Goal: Information Seeking & Learning: Learn about a topic

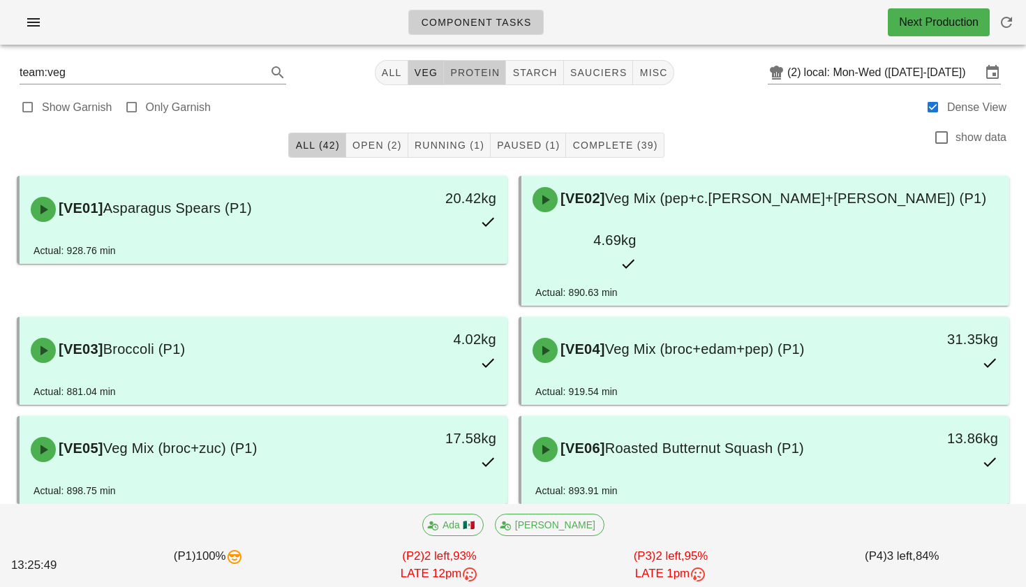
click at [466, 82] on button "protein" at bounding box center [475, 72] width 62 height 25
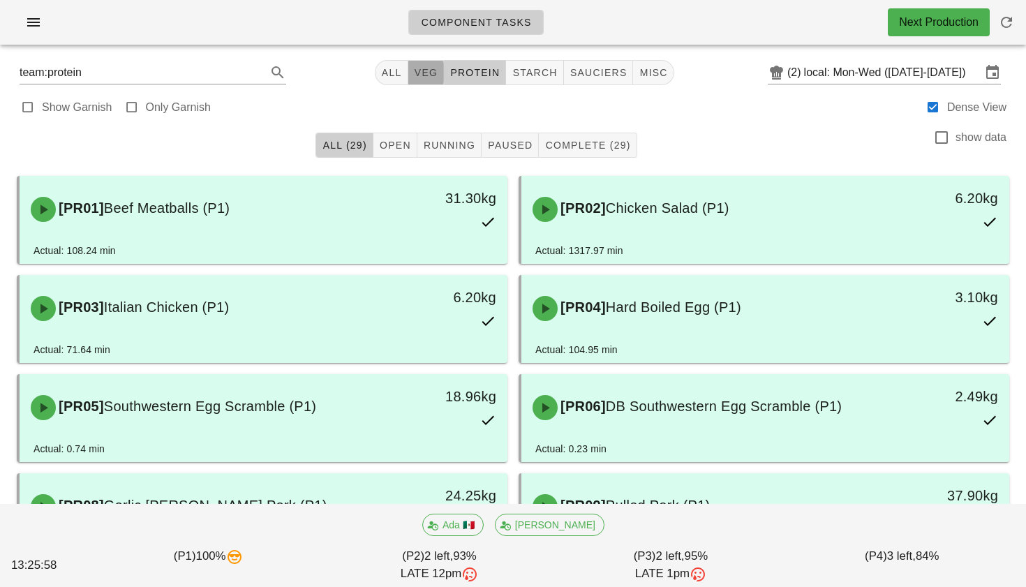
click at [414, 76] on span "veg" at bounding box center [426, 72] width 24 height 11
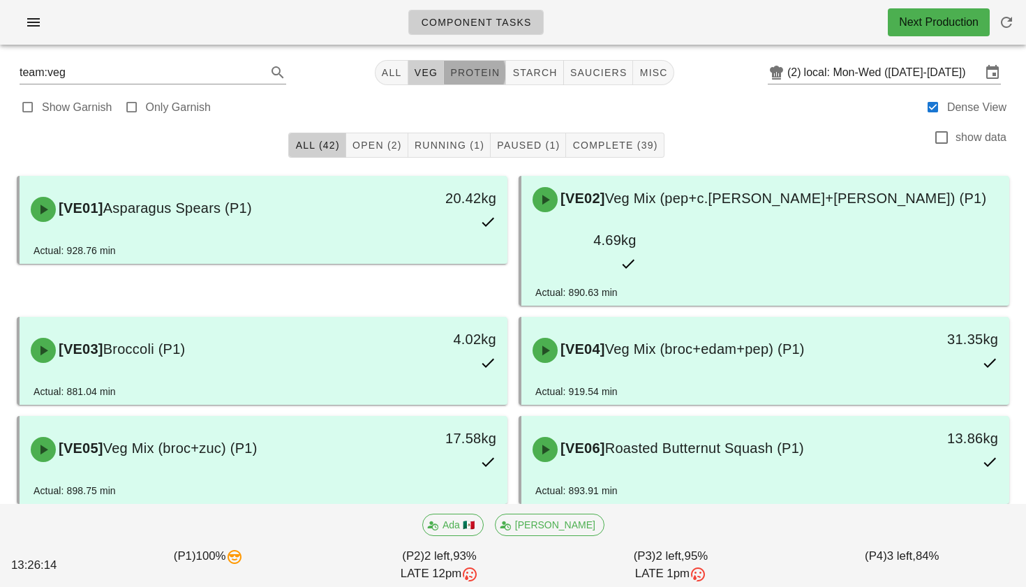
click at [475, 80] on button "protein" at bounding box center [475, 72] width 62 height 25
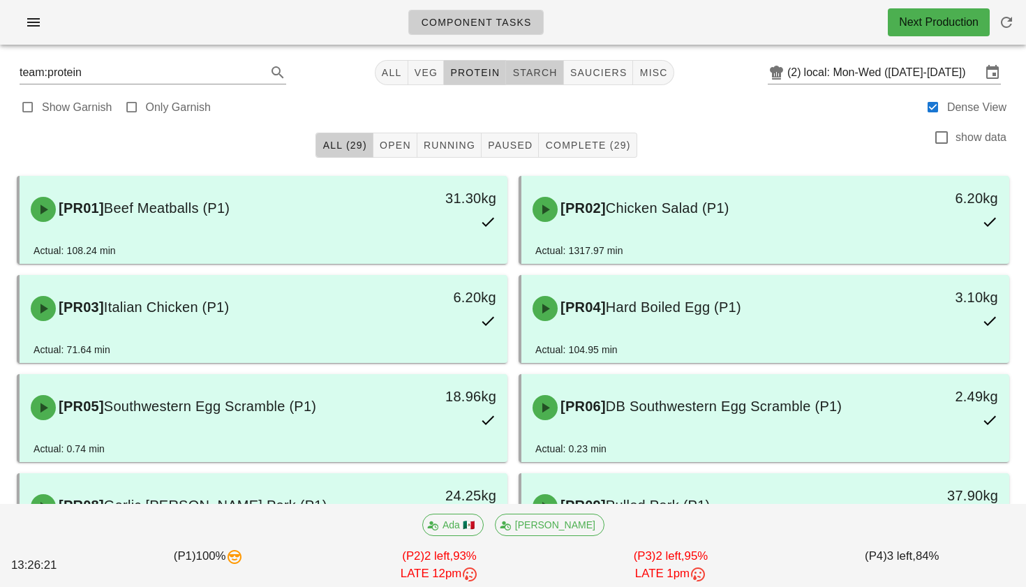
click at [527, 72] on span "starch" at bounding box center [534, 72] width 45 height 11
type input "team:starch"
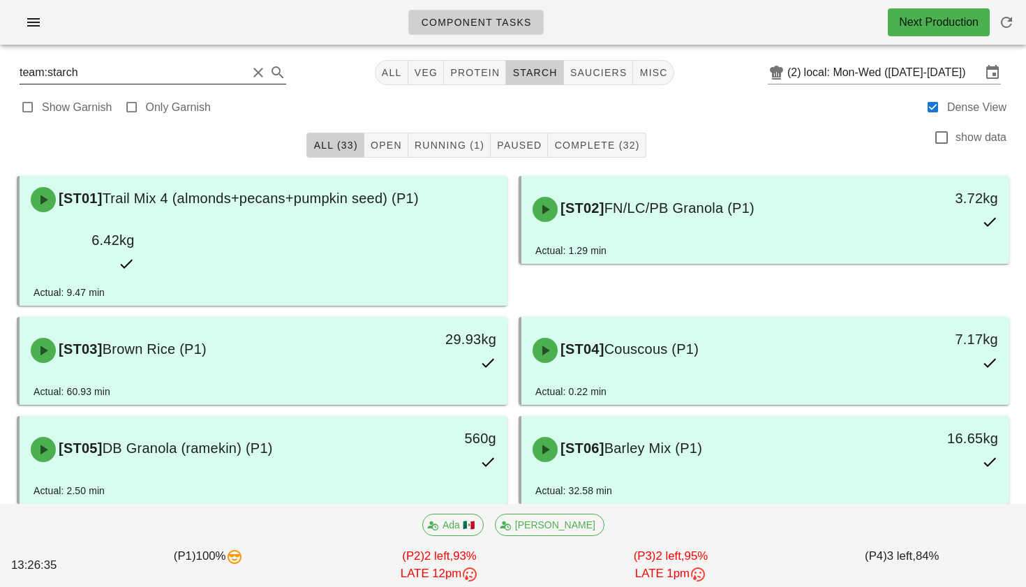
click at [152, 71] on input "team:starch" at bounding box center [134, 72] width 228 height 22
click at [228, 80] on input "team:starch" at bounding box center [134, 72] width 228 height 22
click at [250, 78] on button "Clear Search" at bounding box center [258, 72] width 17 height 17
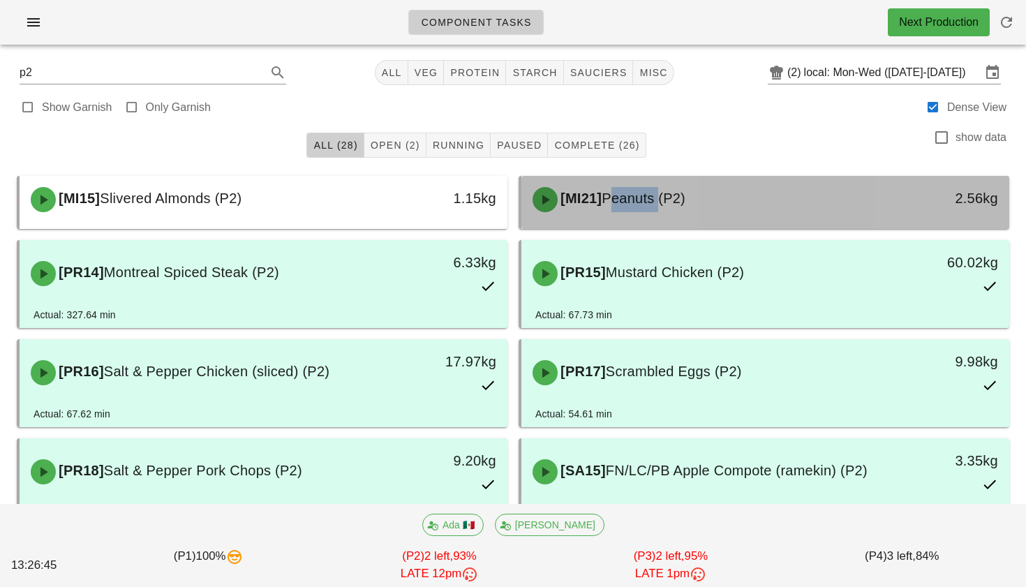
click at [618, 200] on span "Peanuts (P2)" at bounding box center [644, 198] width 84 height 15
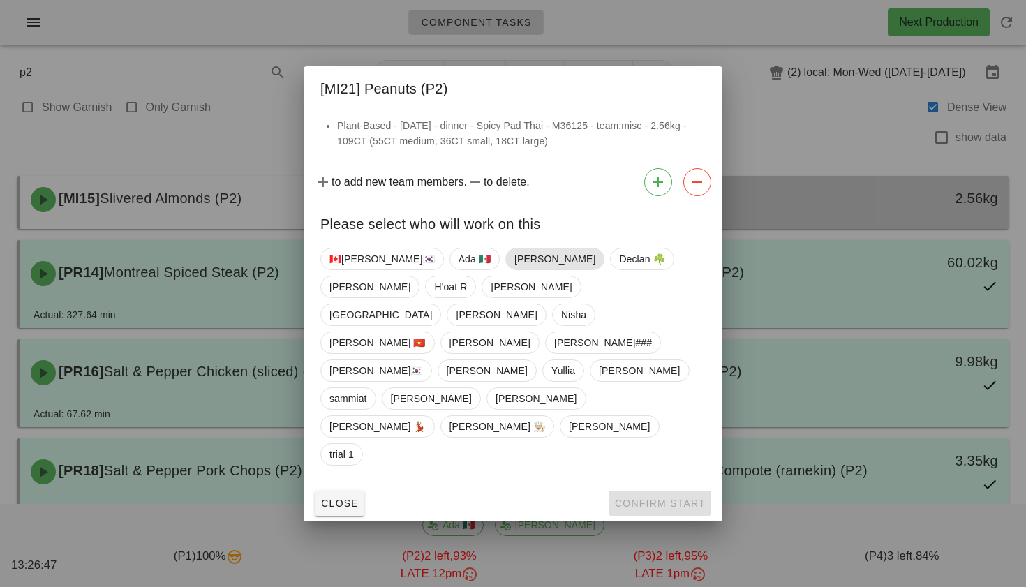
click at [515, 269] on span "Adrian" at bounding box center [555, 259] width 81 height 21
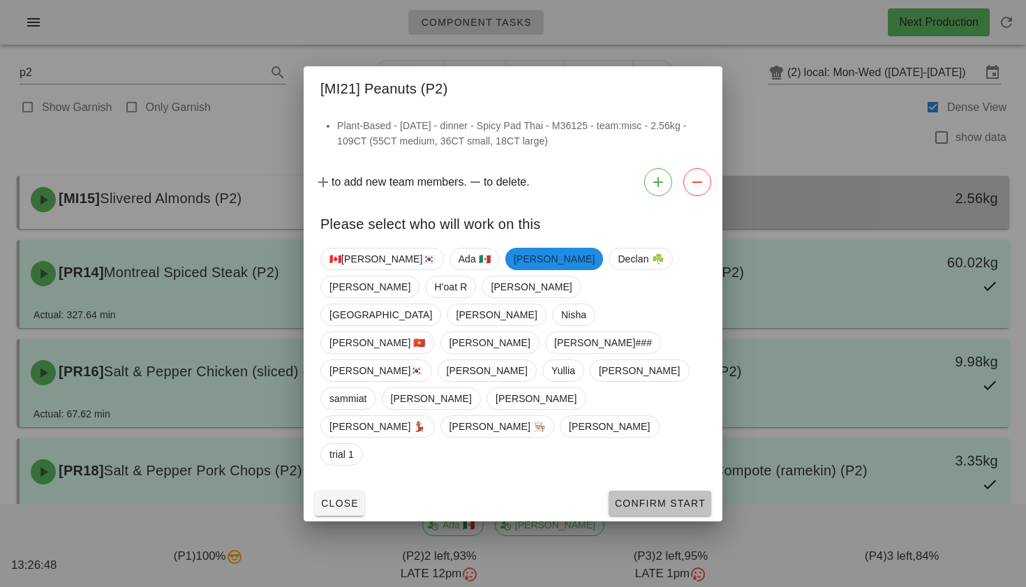
click at [630, 498] on span "Confirm Start" at bounding box center [659, 503] width 91 height 11
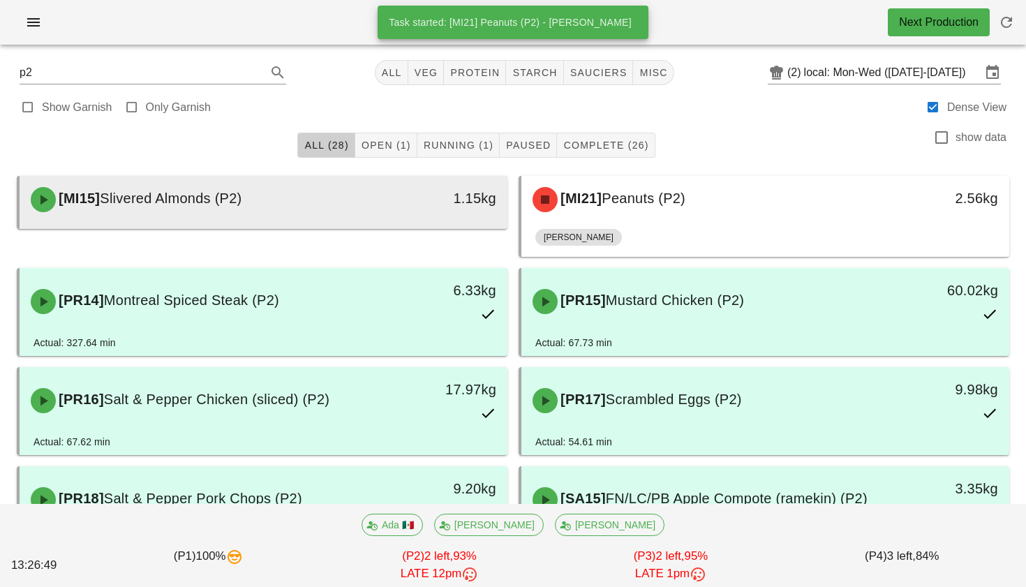
click at [415, 210] on div "1.15kg" at bounding box center [444, 200] width 121 height 42
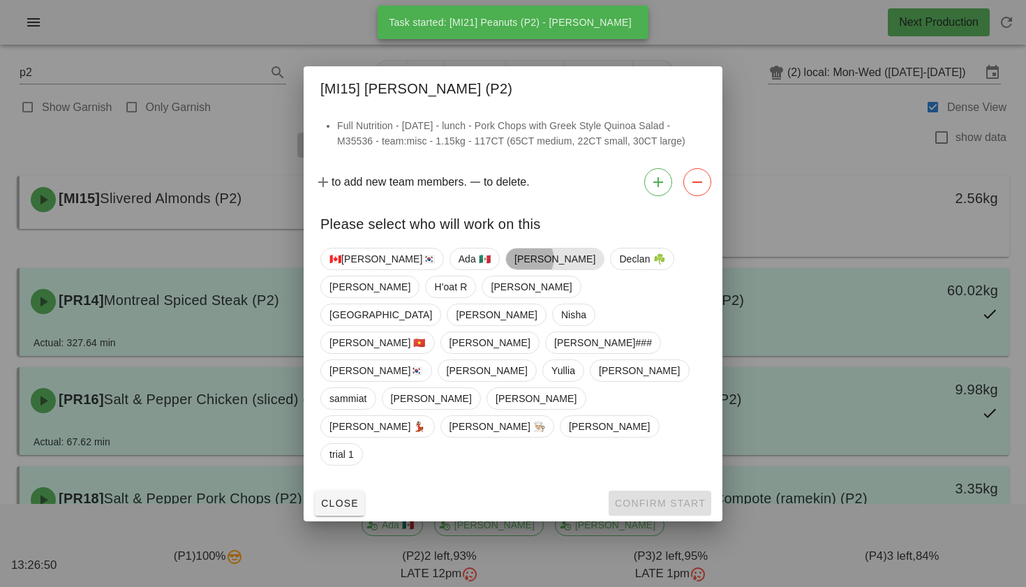
click at [515, 269] on span "Adrian" at bounding box center [555, 259] width 81 height 21
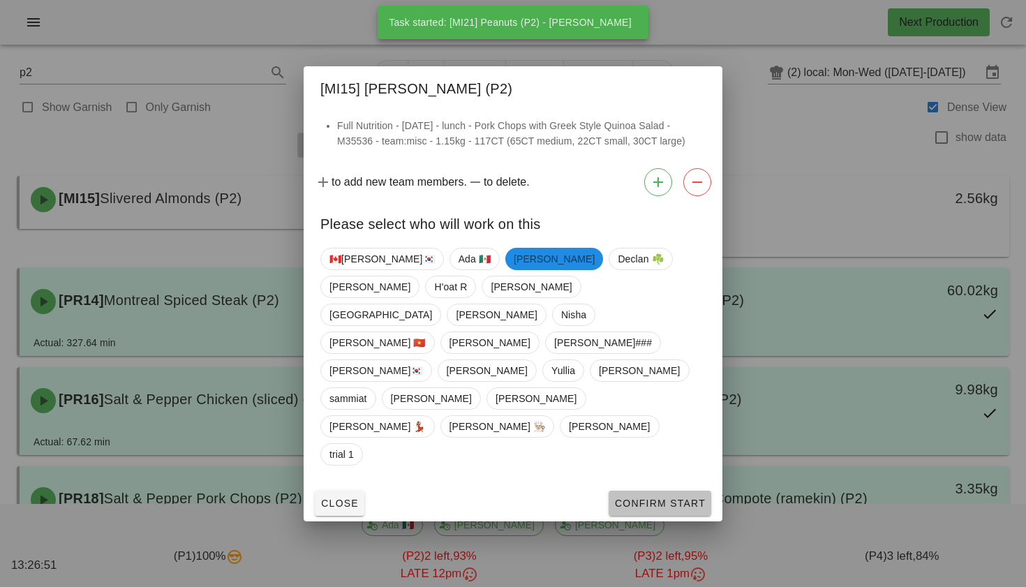
click at [628, 498] on span "Confirm Start" at bounding box center [659, 503] width 91 height 11
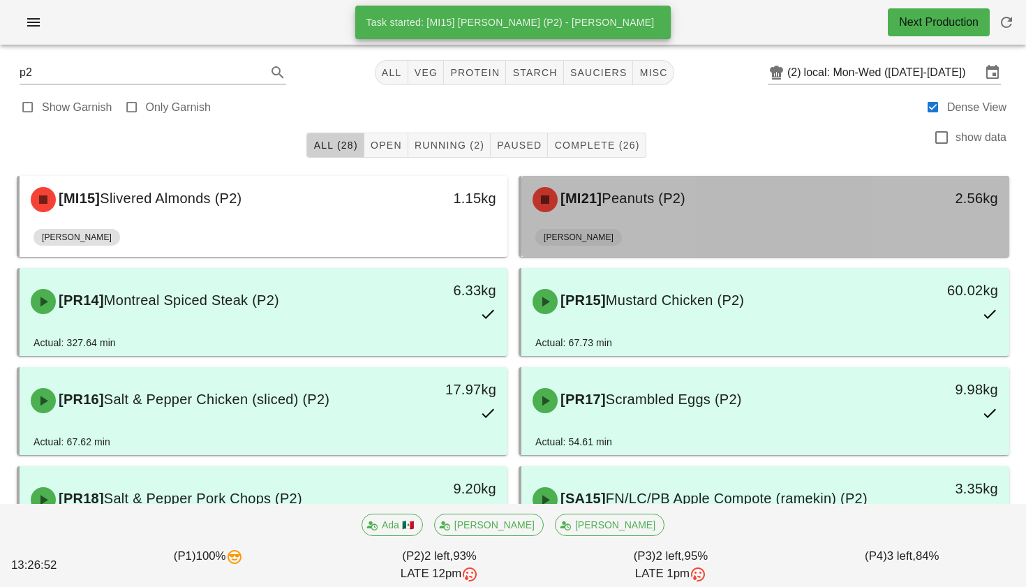
click at [604, 235] on div "Adrian" at bounding box center [765, 240] width 460 height 34
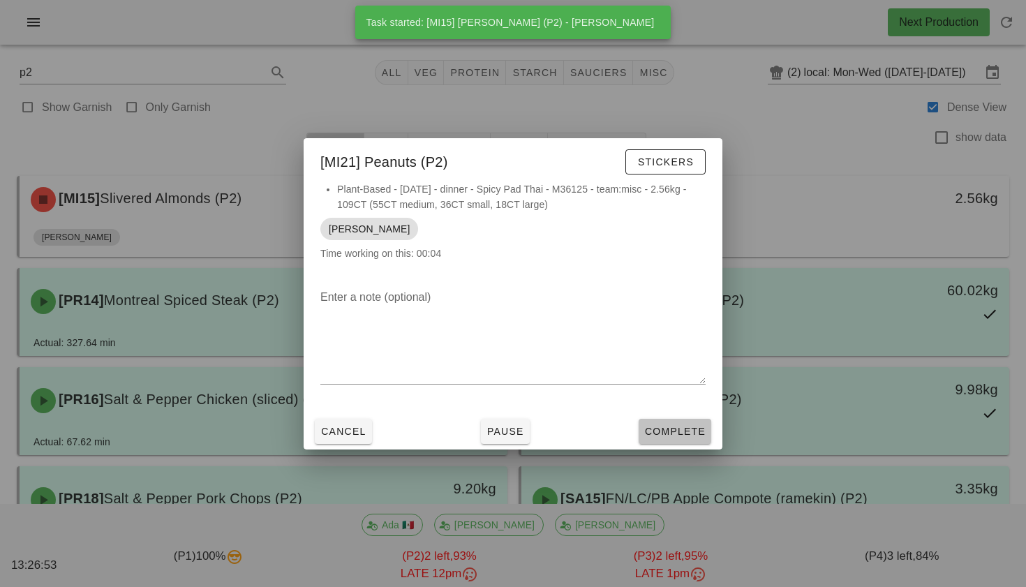
click at [667, 424] on button "Complete" at bounding box center [675, 431] width 73 height 25
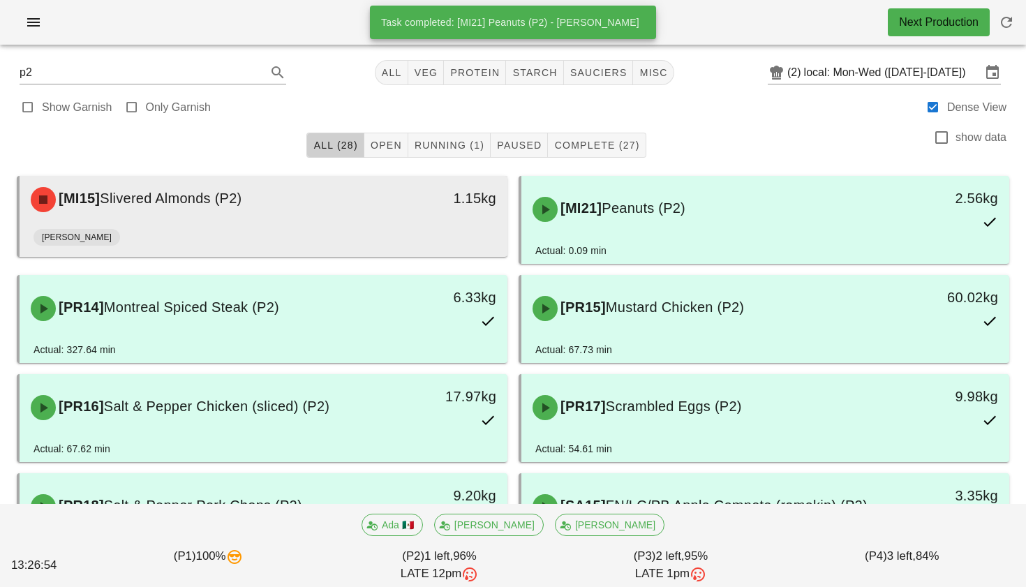
click at [382, 250] on div "Adrian" at bounding box center [264, 240] width 460 height 34
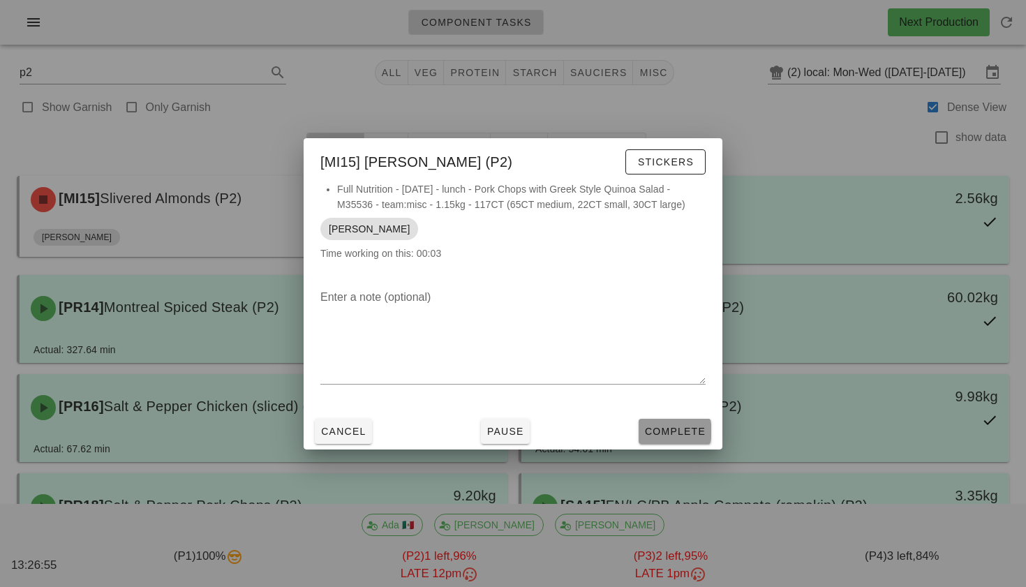
click at [656, 421] on button "Complete" at bounding box center [675, 431] width 73 height 25
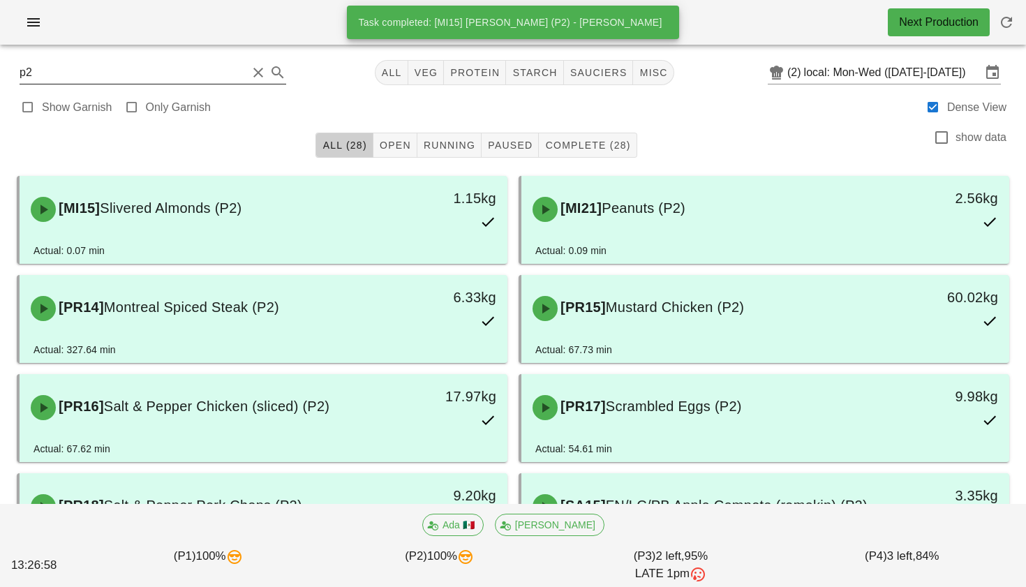
click at [88, 79] on input "p2" at bounding box center [134, 72] width 228 height 22
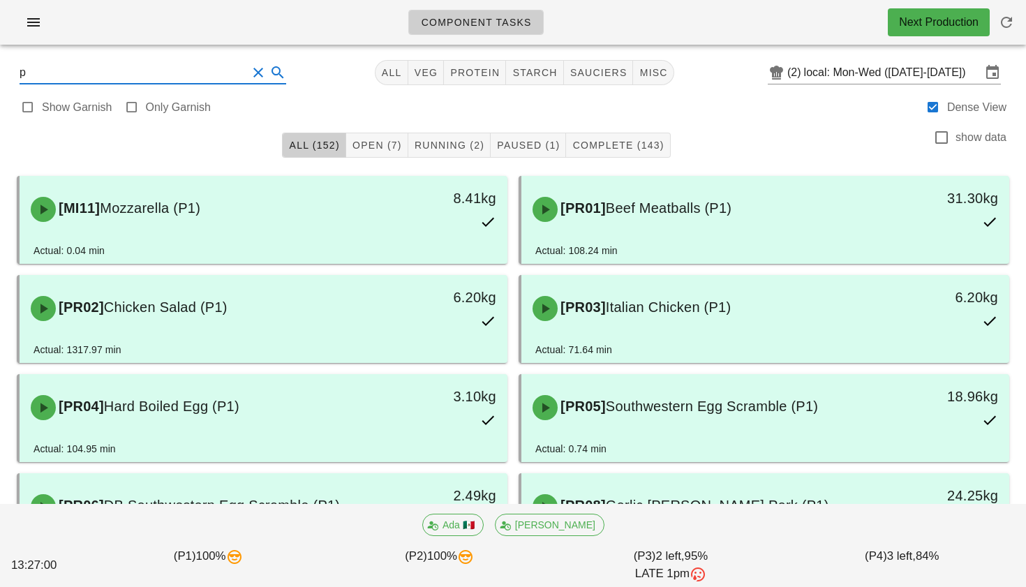
type input "p3"
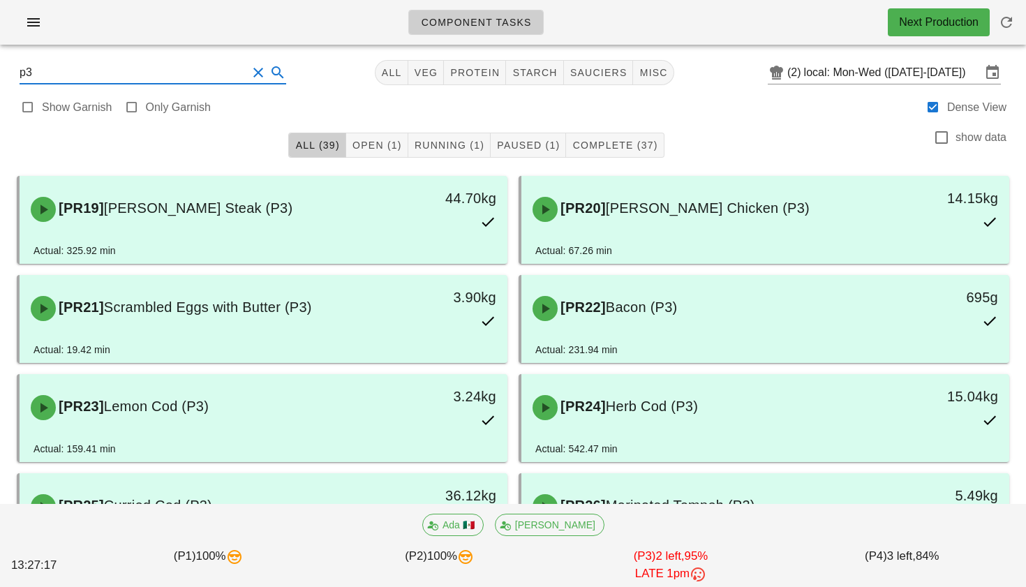
click at [250, 73] on button "Clear Search" at bounding box center [258, 72] width 17 height 17
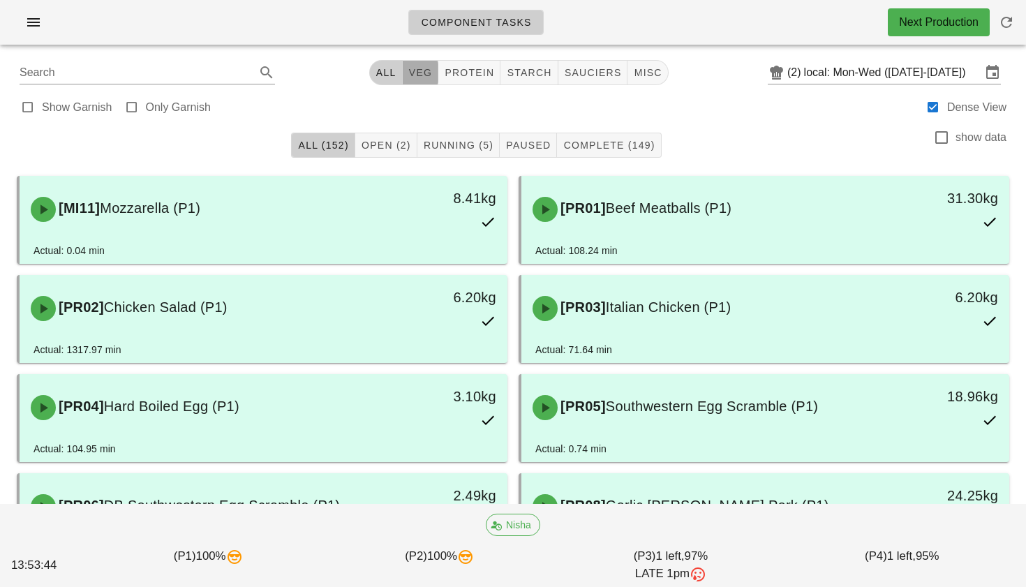
click at [411, 69] on span "veg" at bounding box center [420, 72] width 24 height 11
type input "team:veg"
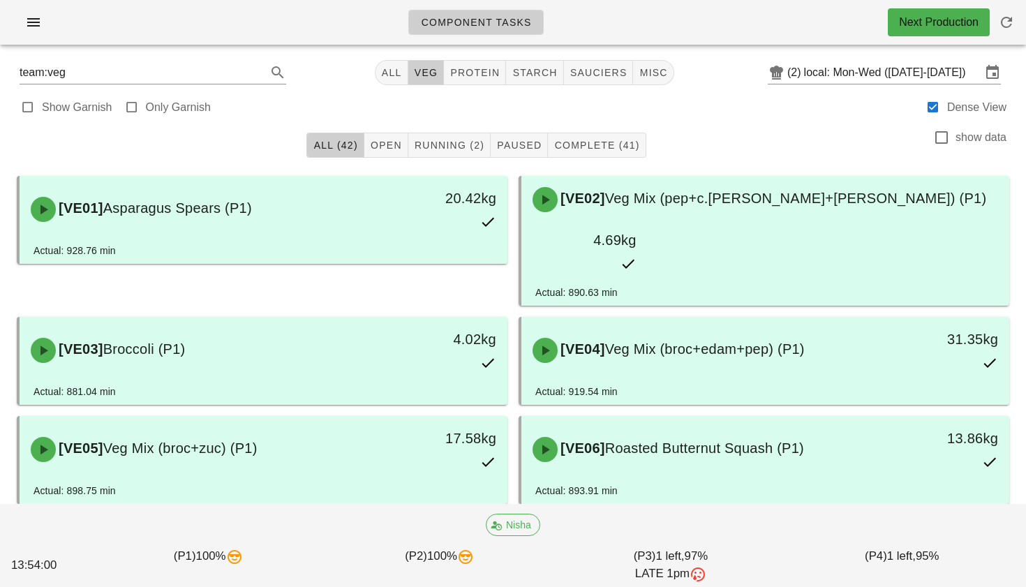
click at [250, 71] on button "Clear Search" at bounding box center [258, 72] width 17 height 17
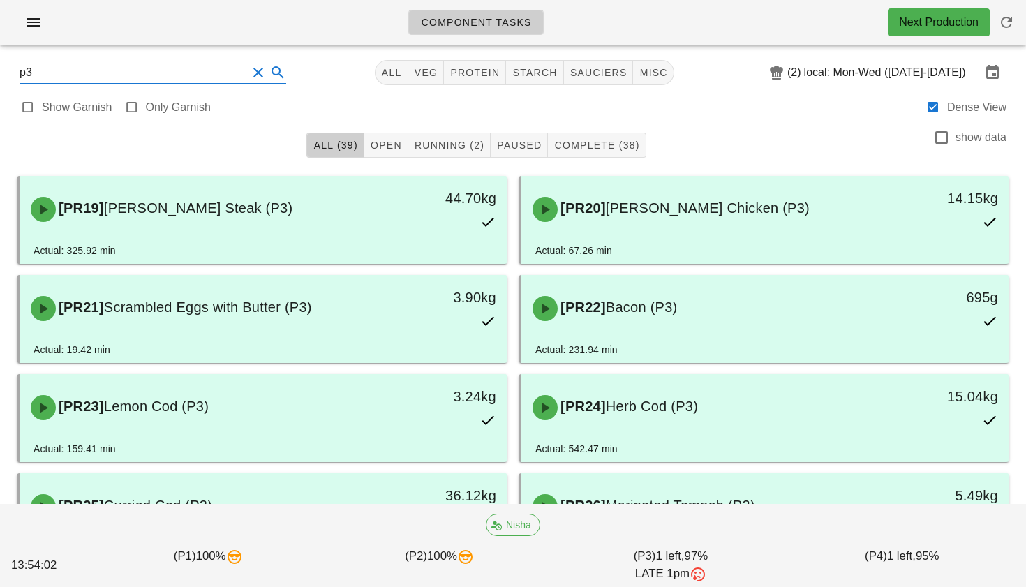
type input "p3"
click at [269, 69] on icon at bounding box center [277, 72] width 17 height 17
drag, startPoint x: 242, startPoint y: 71, endPoint x: 231, endPoint y: 71, distance: 10.5
click at [250, 71] on button "Clear Search" at bounding box center [258, 72] width 17 height 17
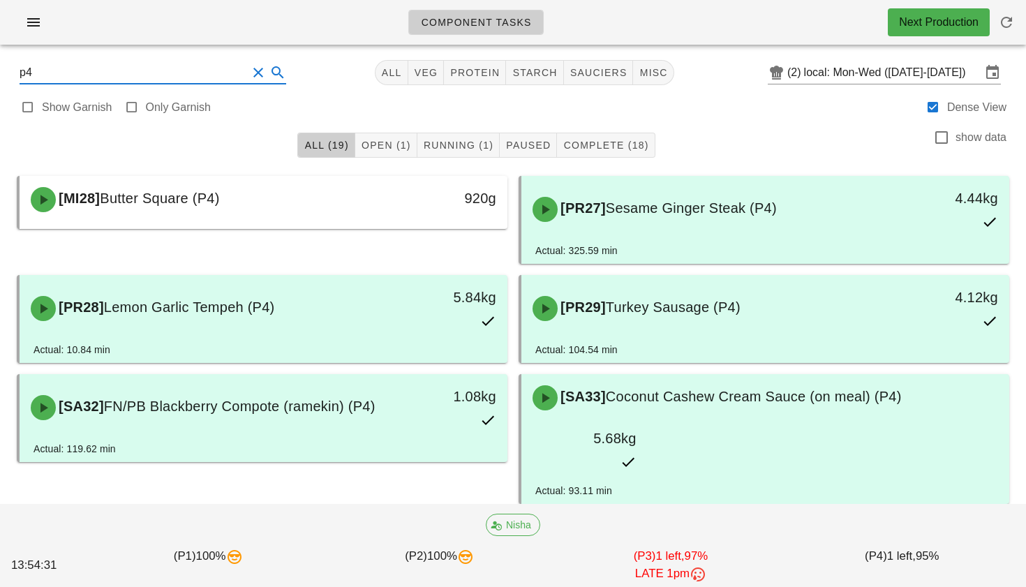
type input "p4"
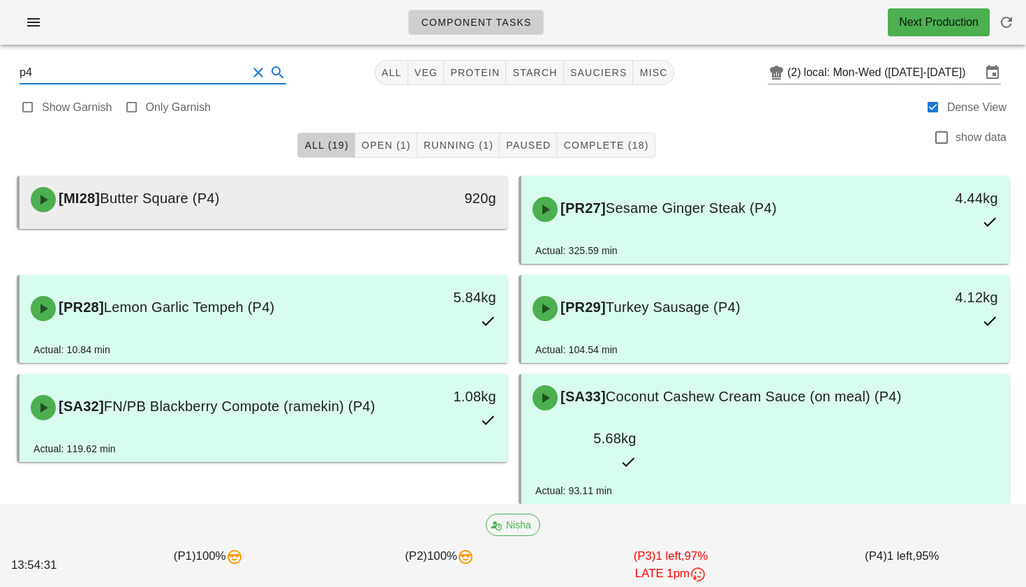
click at [251, 217] on div "[MI28] Butter Square (P4)" at bounding box center [203, 200] width 362 height 42
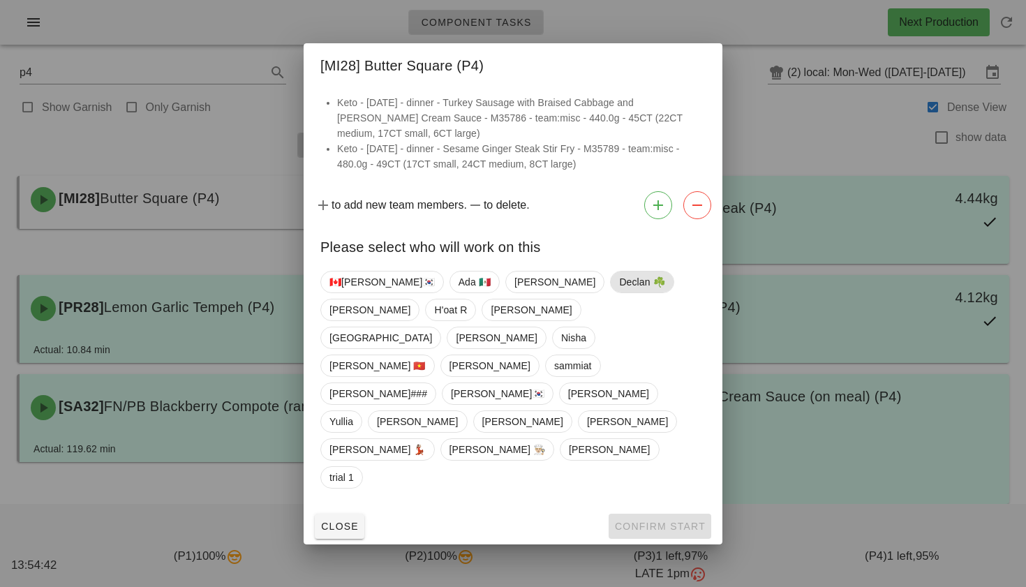
click at [619, 293] on span "Declan ☘️" at bounding box center [641, 282] width 45 height 21
click at [684, 521] on span "Confirm Start" at bounding box center [659, 526] width 91 height 11
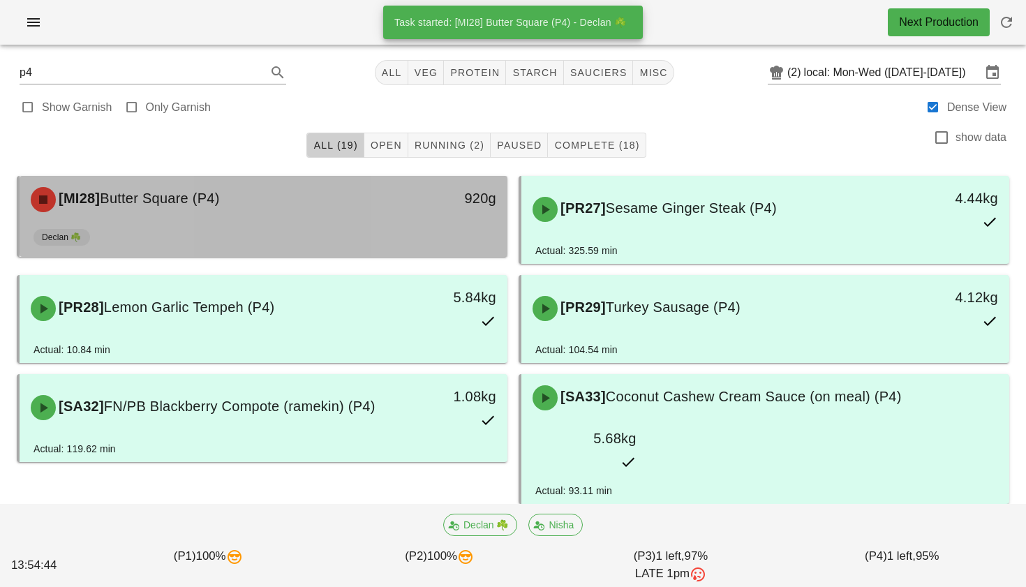
click at [420, 220] on div "920g" at bounding box center [444, 200] width 121 height 42
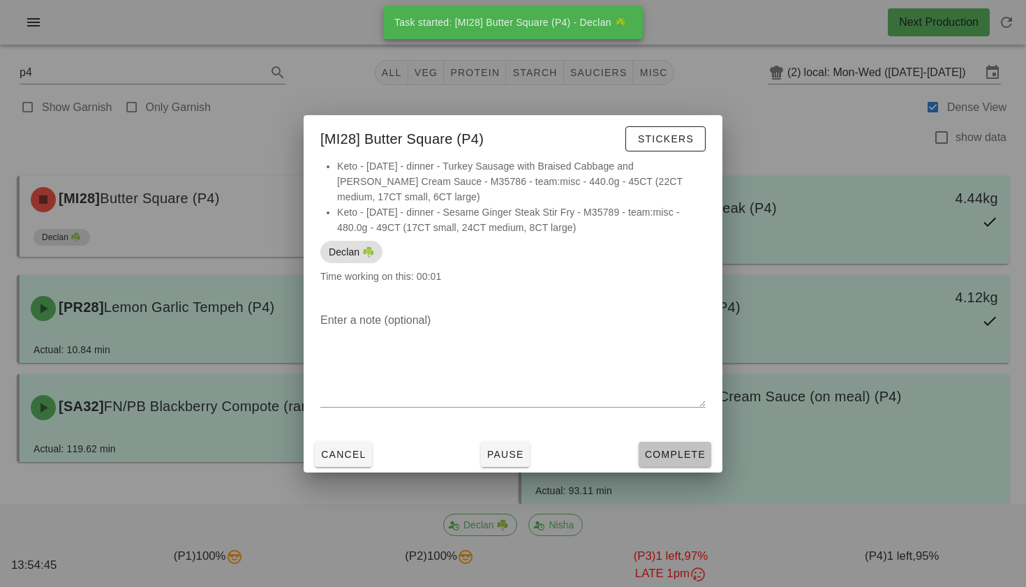
click at [668, 452] on span "Complete" at bounding box center [674, 454] width 61 height 11
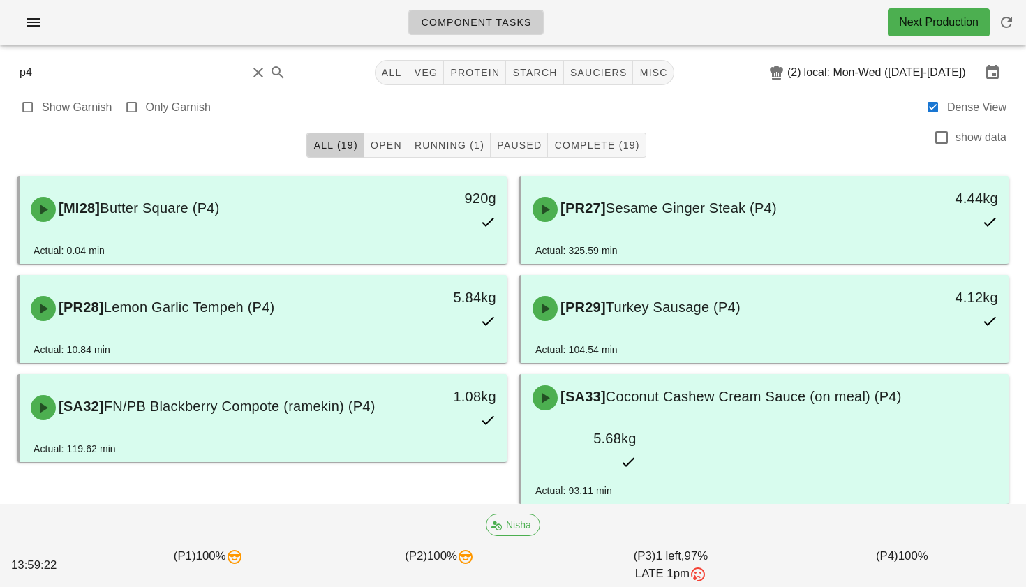
click at [250, 68] on button "Clear Search" at bounding box center [258, 72] width 17 height 17
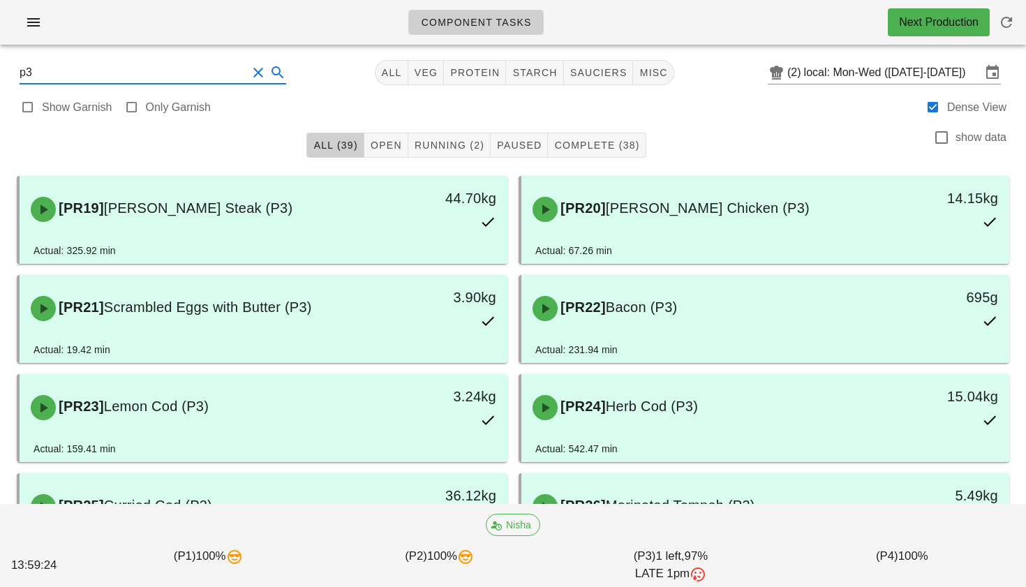
type input "p3"
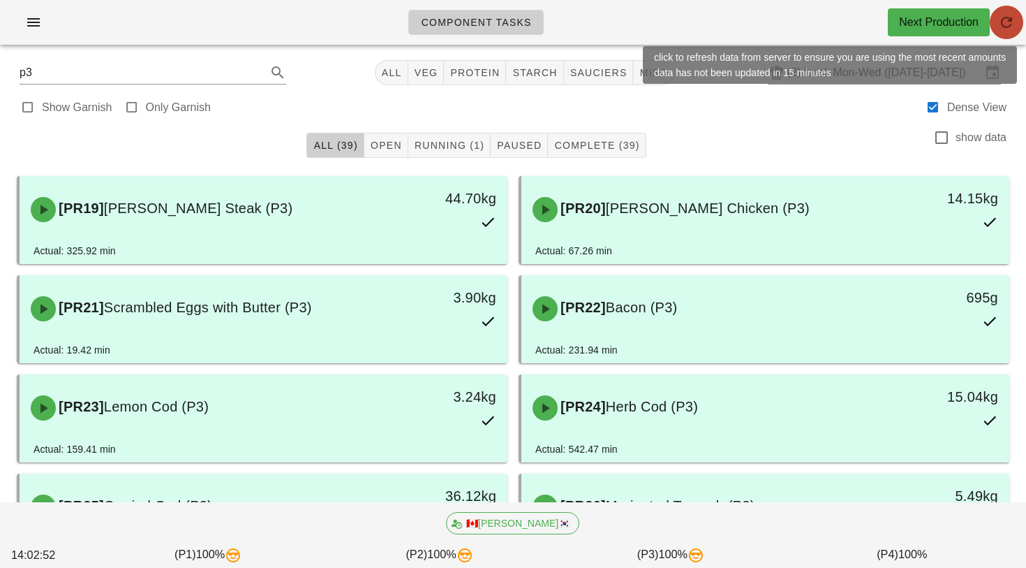
click at [1003, 13] on button "button" at bounding box center [1007, 23] width 34 height 34
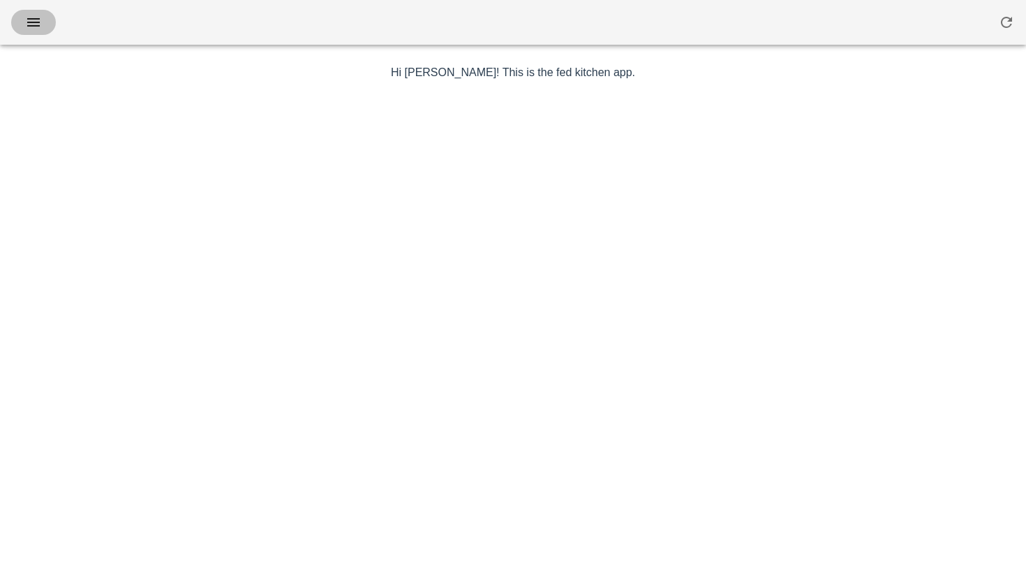
click at [35, 28] on icon "button" at bounding box center [33, 22] width 17 height 17
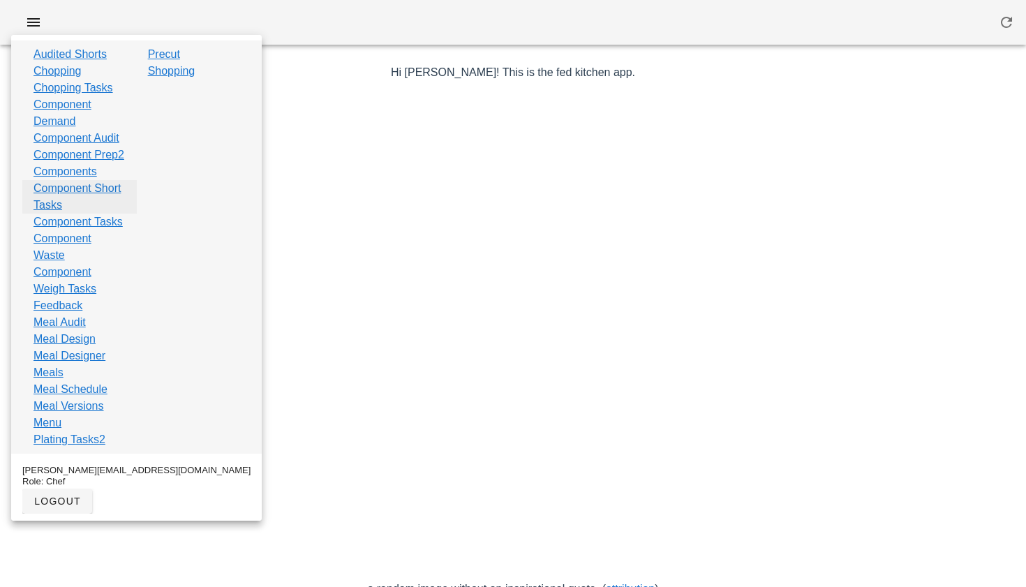
click at [77, 214] on link "Component Short Tasks" at bounding box center [80, 197] width 92 height 34
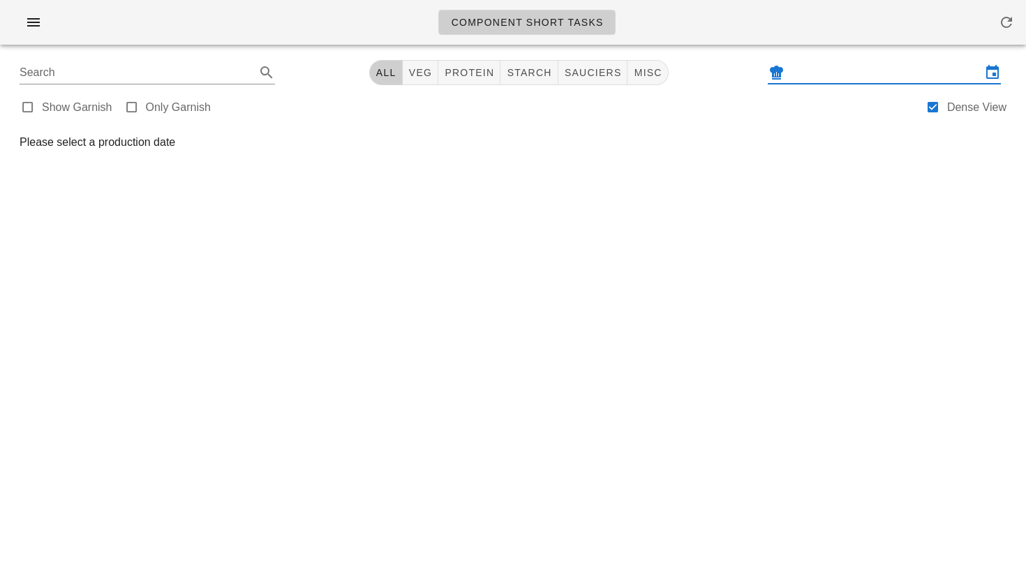
click at [801, 77] on input "text" at bounding box center [885, 72] width 194 height 22
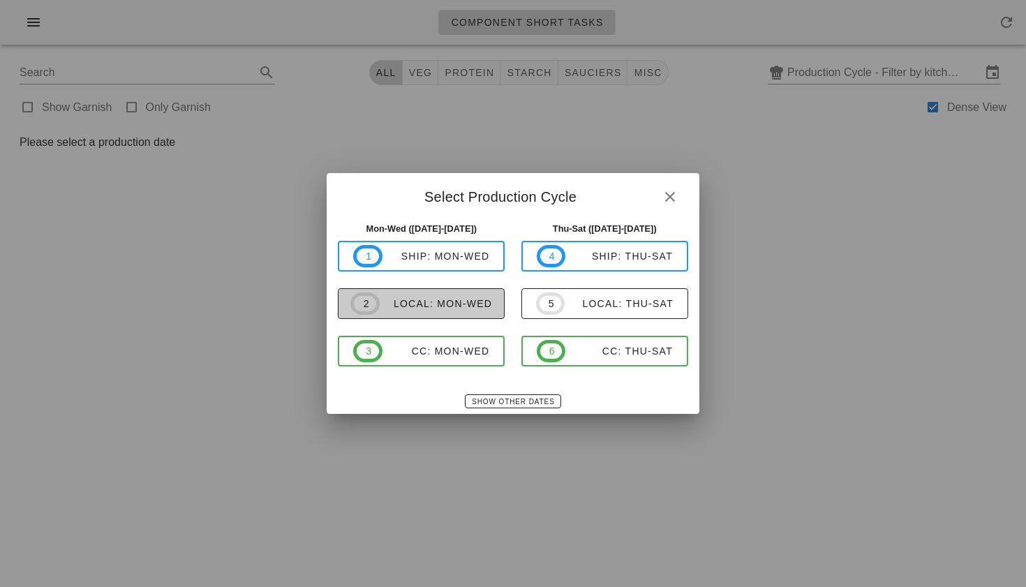
click at [410, 311] on span "2 local: Mon-Wed" at bounding box center [421, 304] width 142 height 22
type input "local: Mon-Wed ([DATE]-[DATE])"
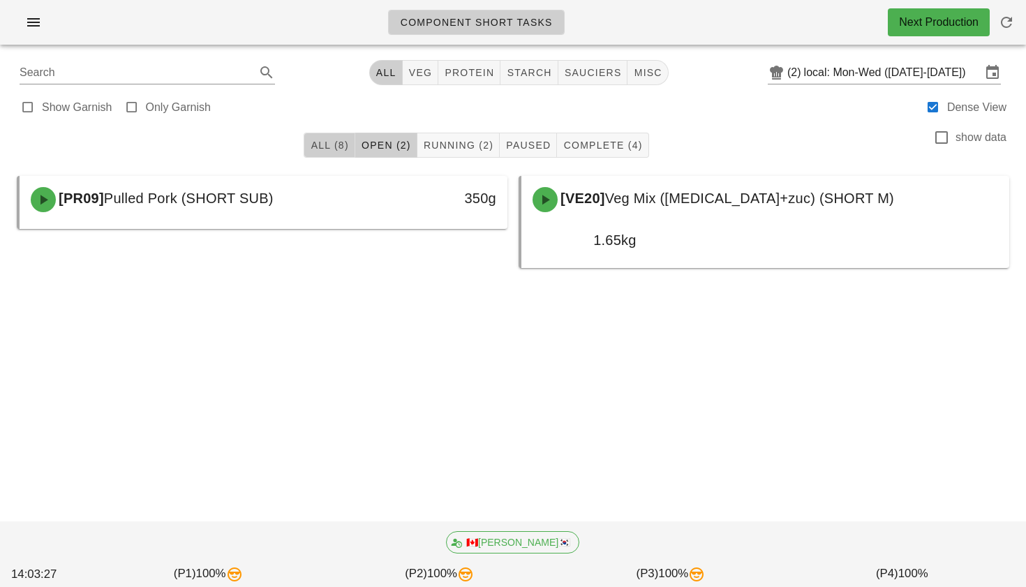
click at [341, 154] on button "All (8)" at bounding box center [329, 145] width 51 height 25
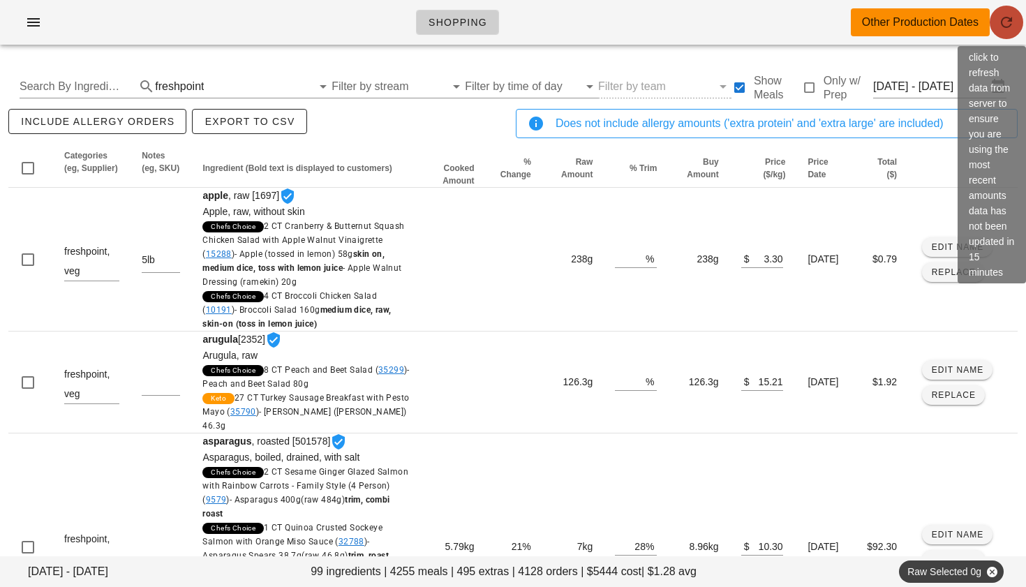
click at [1005, 15] on icon "button" at bounding box center [1006, 22] width 17 height 17
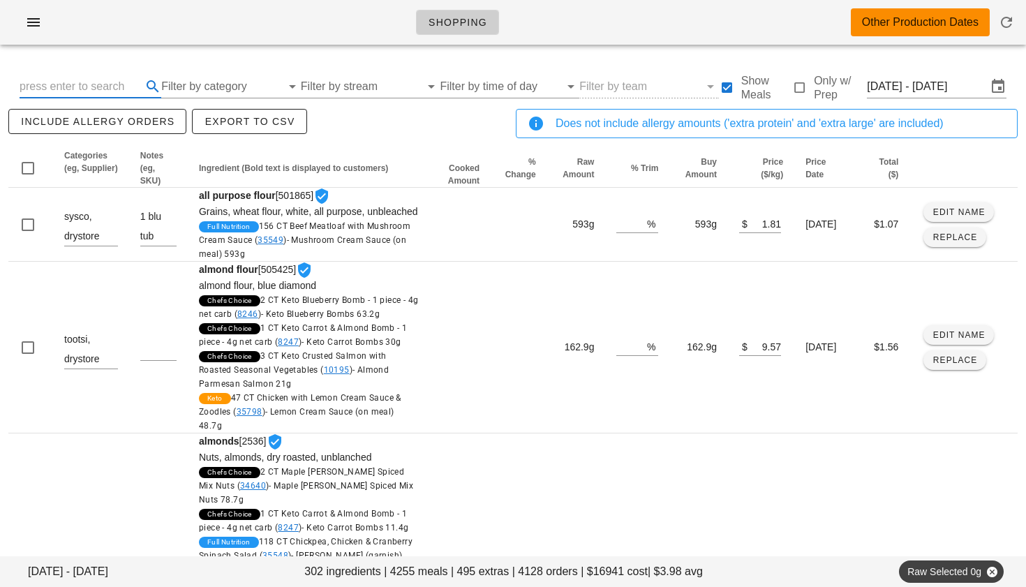
click at [105, 87] on input "text" at bounding box center [79, 86] width 119 height 22
click at [902, 95] on input "[DATE] - [DATE]" at bounding box center [927, 86] width 120 height 22
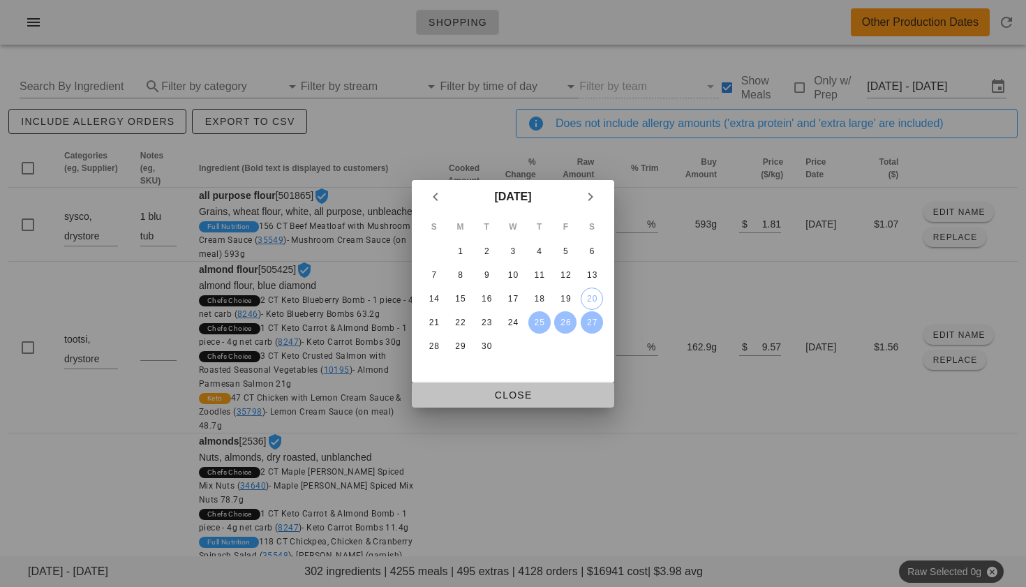
click at [496, 402] on button "Close" at bounding box center [513, 395] width 202 height 25
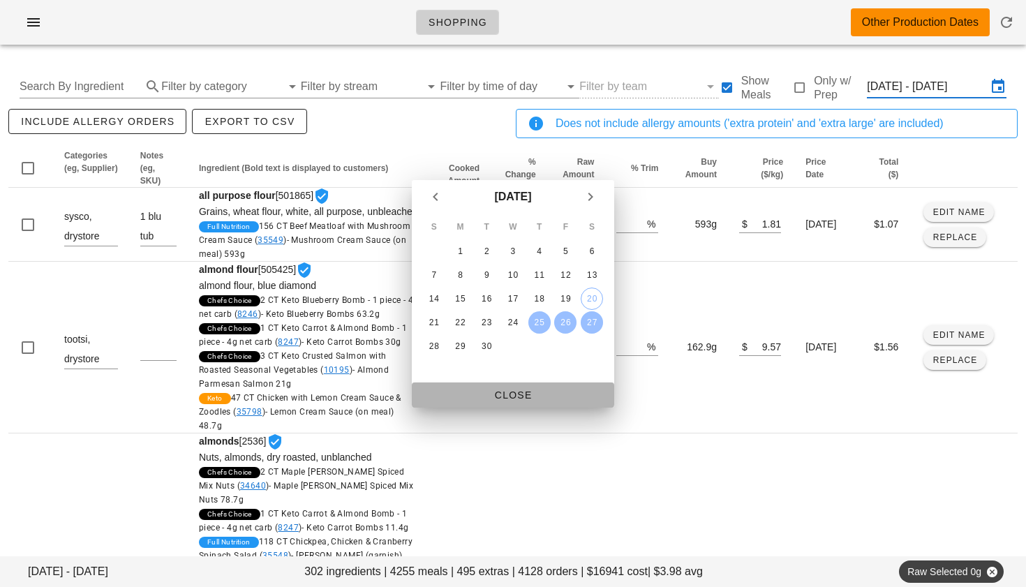
scroll to position [0, 5]
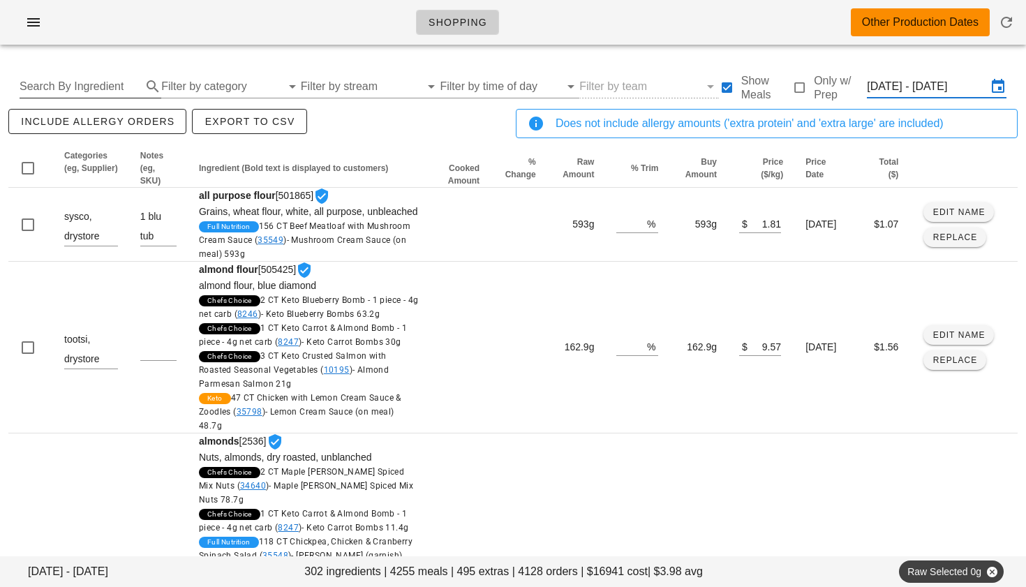
click at [45, 89] on input "Search By Ingredient" at bounding box center [79, 86] width 119 height 22
type input "turkey"
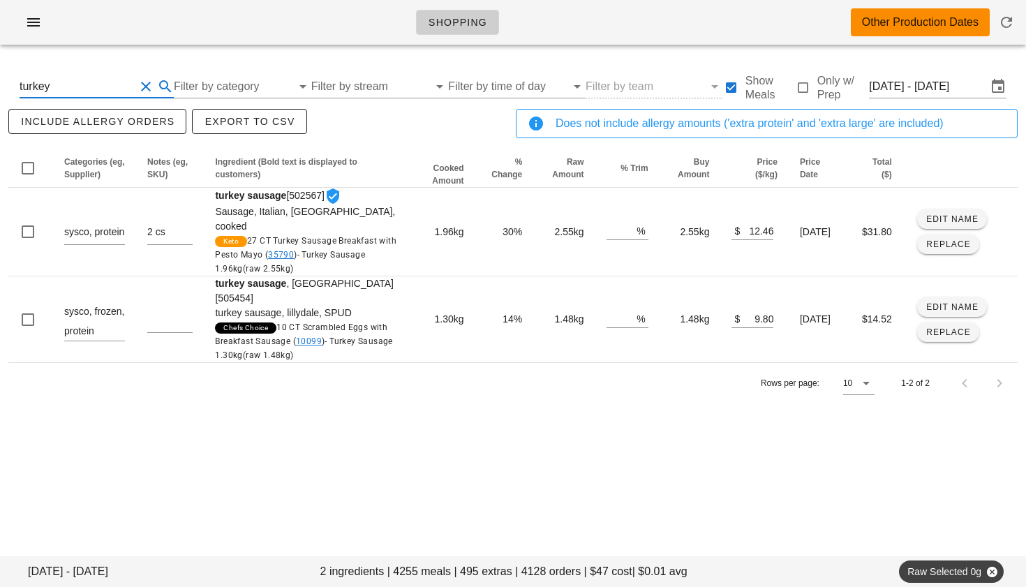
click at [147, 86] on button "Clear Search By Ingredient" at bounding box center [146, 86] width 17 height 17
type input "chicken"
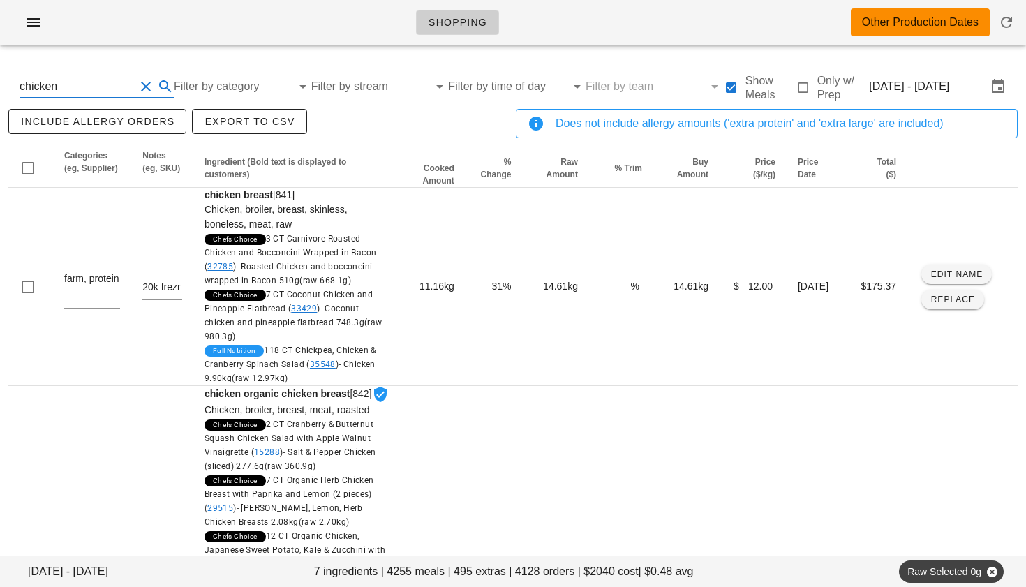
click at [143, 89] on button "Clear Search By Ingredient" at bounding box center [146, 86] width 17 height 17
type input "pork"
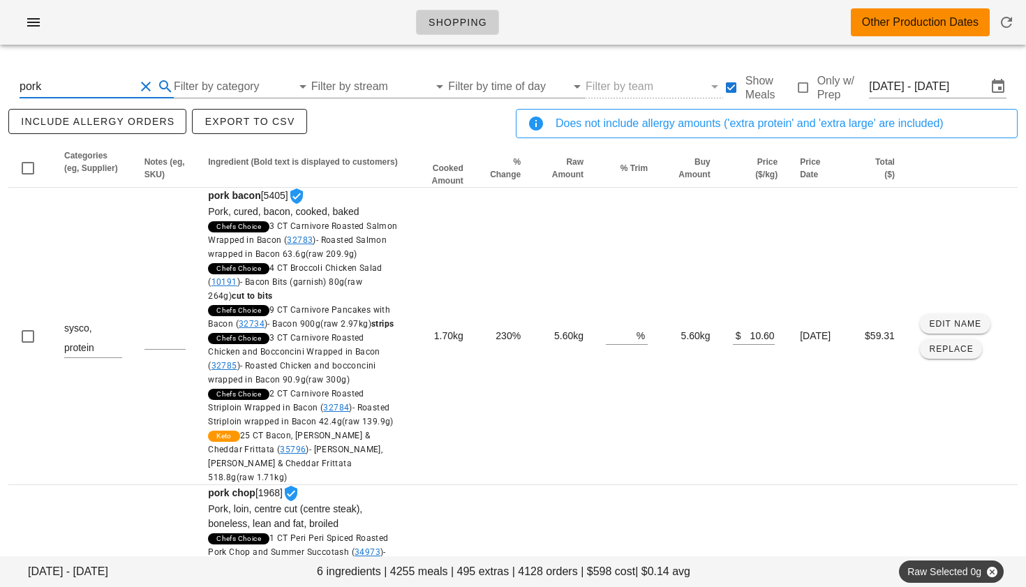
click at [145, 85] on button "Clear Search By Ingredient" at bounding box center [146, 86] width 17 height 17
click at [341, 86] on input "Filter by stream" at bounding box center [361, 86] width 120 height 22
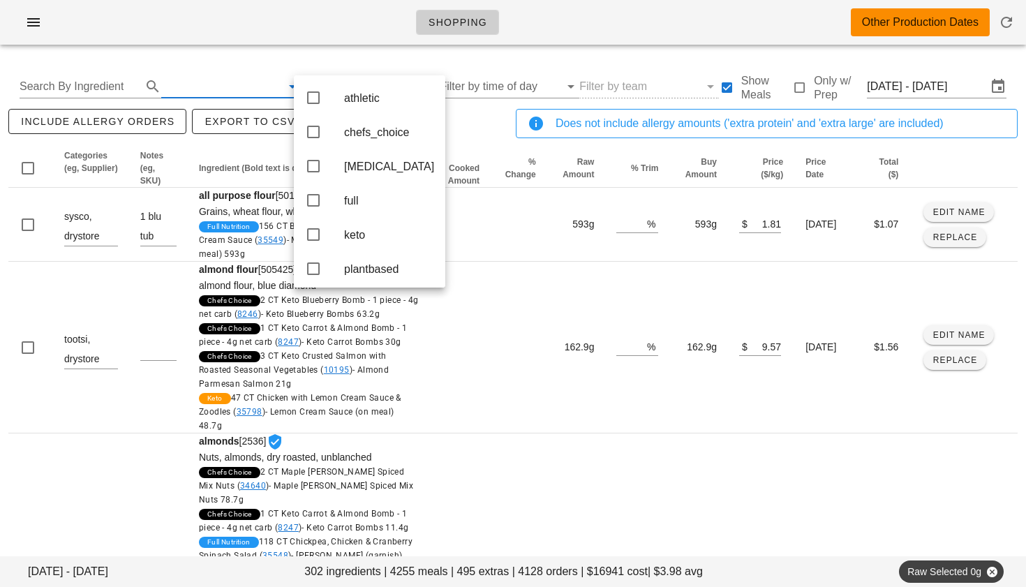
click at [242, 90] on input "text" at bounding box center [221, 86] width 120 height 22
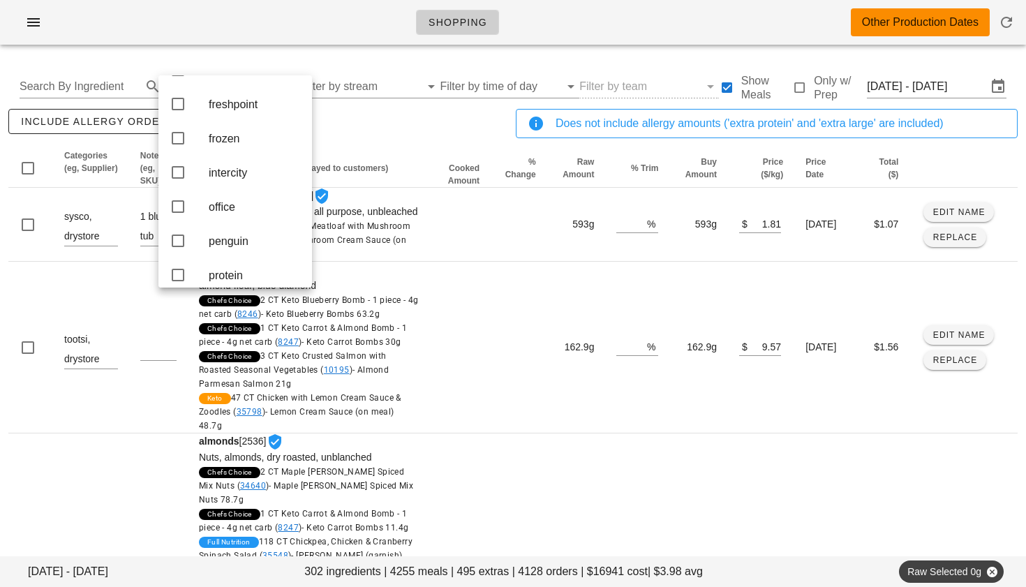
scroll to position [255, 0]
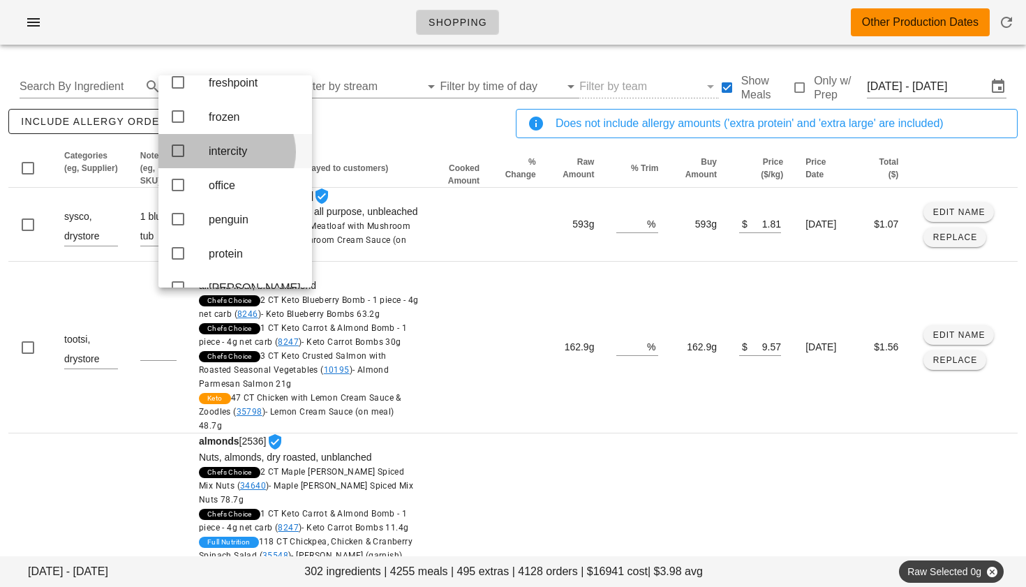
click at [182, 159] on icon at bounding box center [178, 150] width 17 height 17
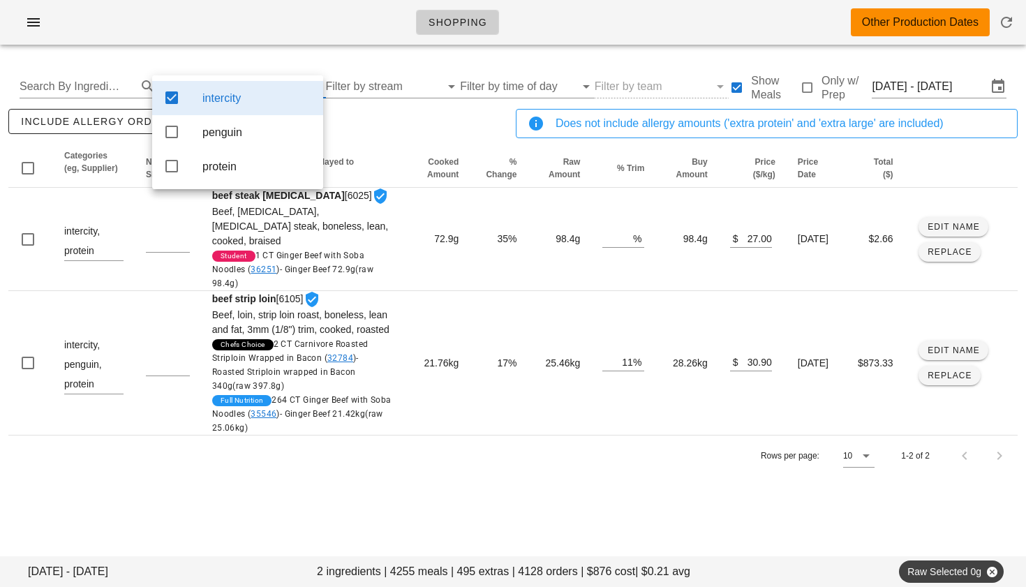
scroll to position [0, 0]
click at [170, 135] on icon at bounding box center [171, 132] width 17 height 17
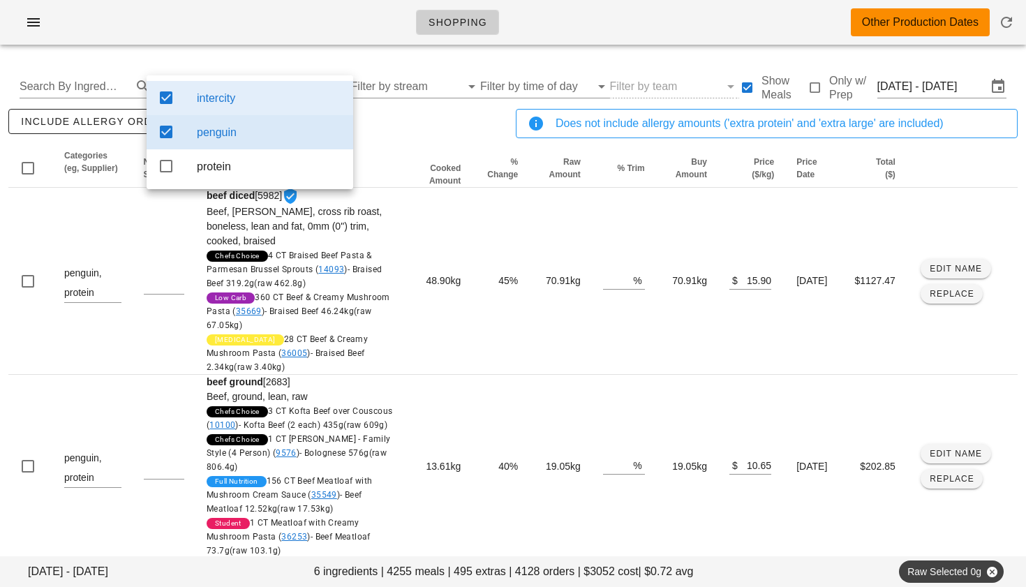
click at [390, 135] on div "include allergy orders Export to CSV" at bounding box center [260, 129] width 508 height 46
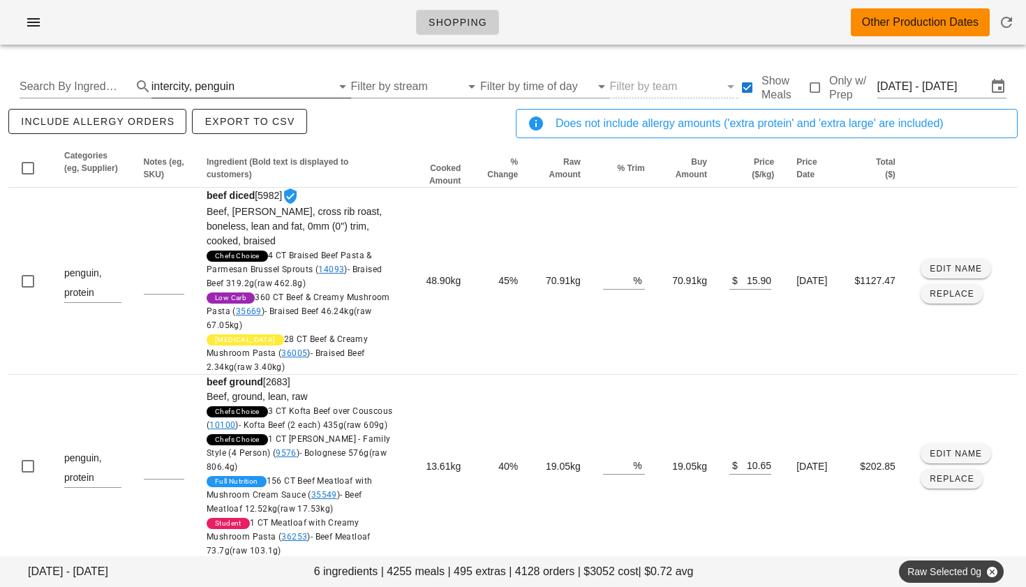
click at [206, 77] on div "intercity, penguin" at bounding box center [242, 86] width 180 height 22
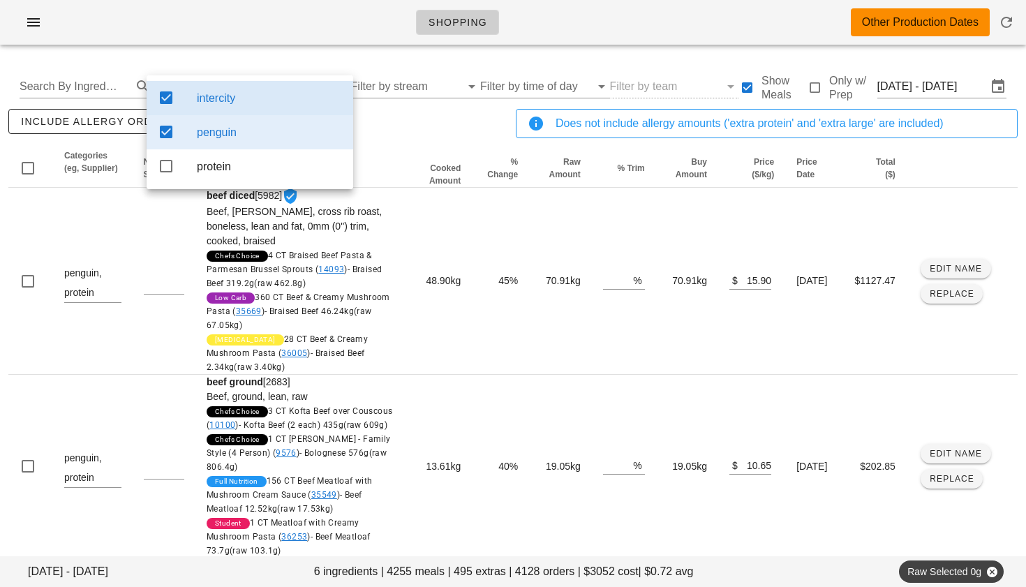
click at [165, 96] on icon at bounding box center [166, 97] width 17 height 17
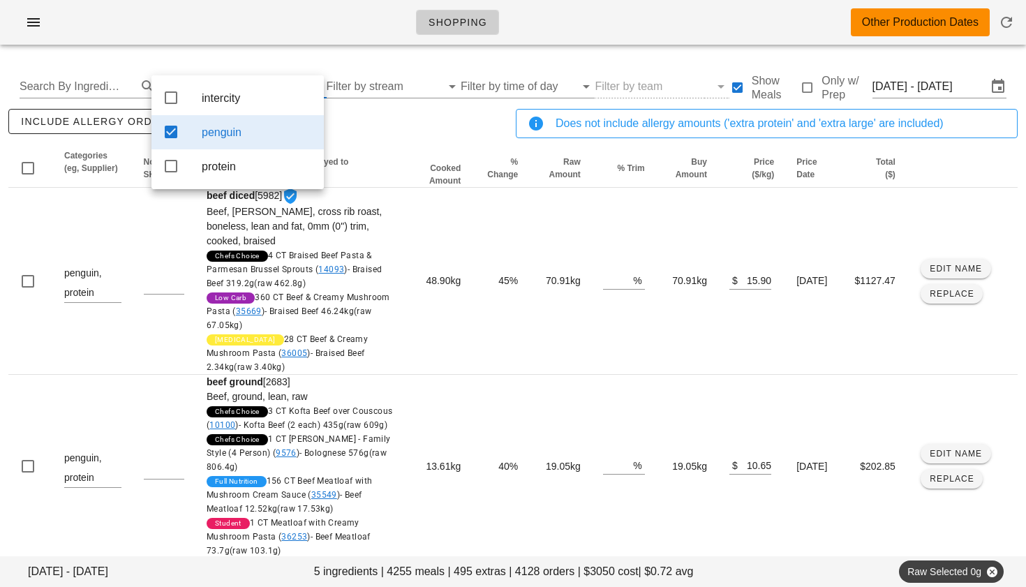
click at [174, 134] on icon at bounding box center [171, 132] width 17 height 17
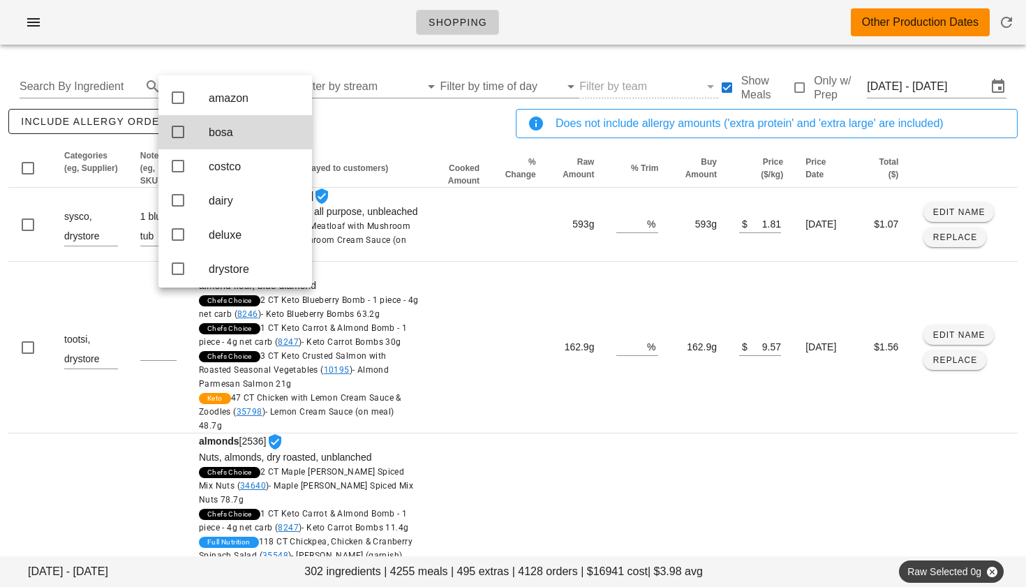
click at [346, 131] on div "include allergy orders Export to CSV" at bounding box center [260, 129] width 508 height 46
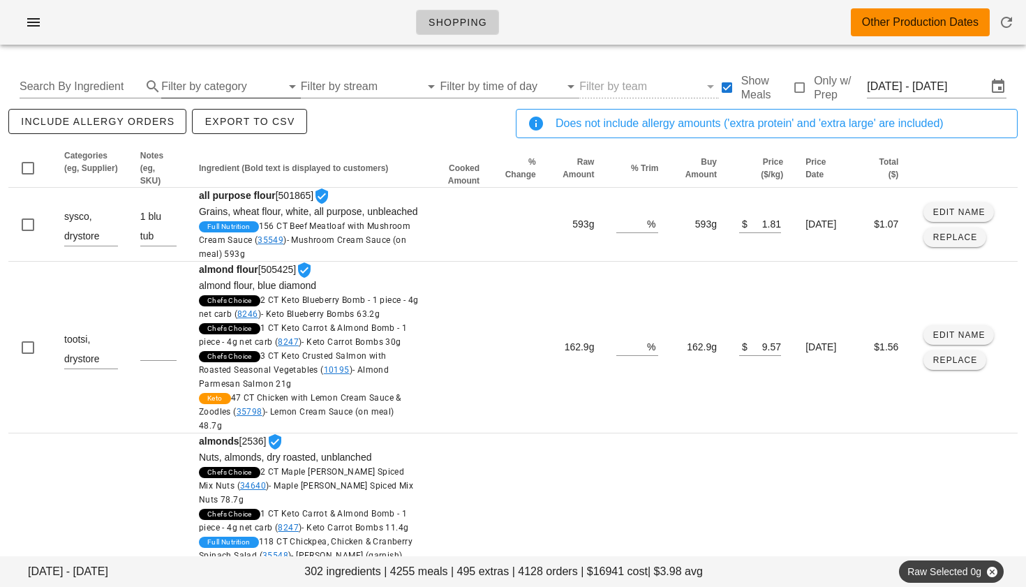
click at [212, 86] on input "Filter by category" at bounding box center [221, 86] width 120 height 22
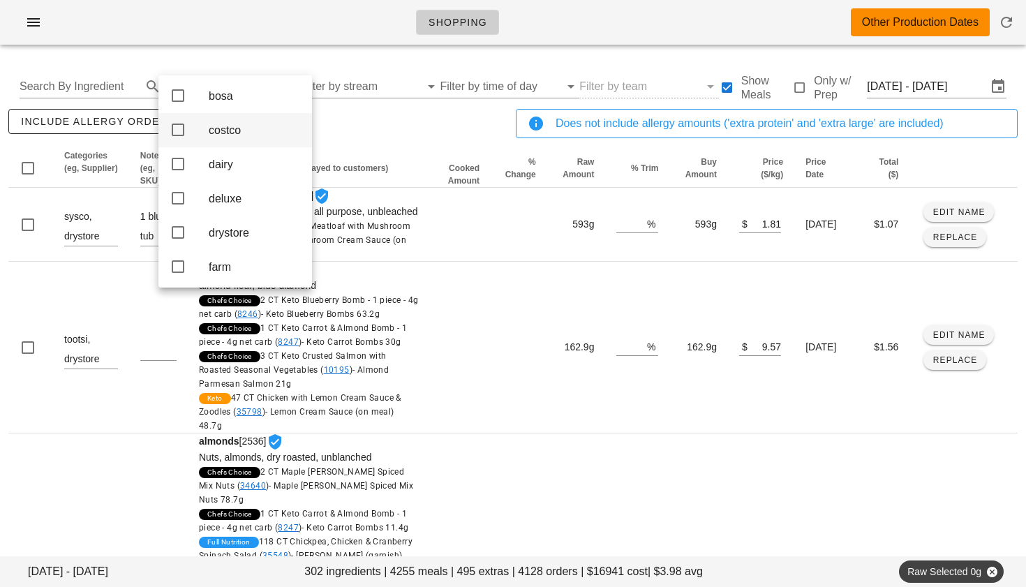
scroll to position [37, 0]
click at [178, 199] on icon at bounding box center [178, 197] width 17 height 17
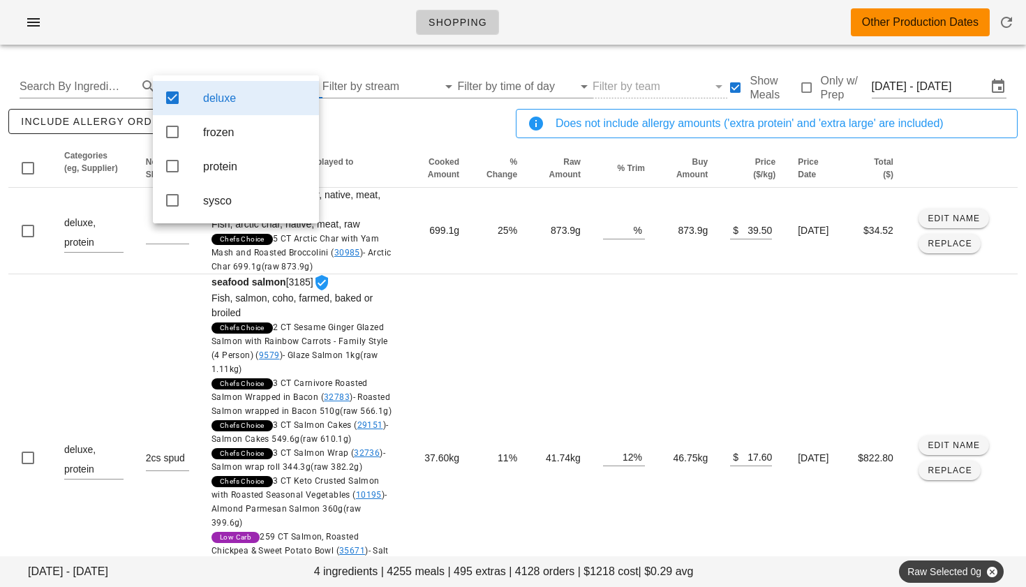
scroll to position [0, 0]
click at [385, 140] on div "include allergy orders Export to CSV" at bounding box center [260, 129] width 508 height 46
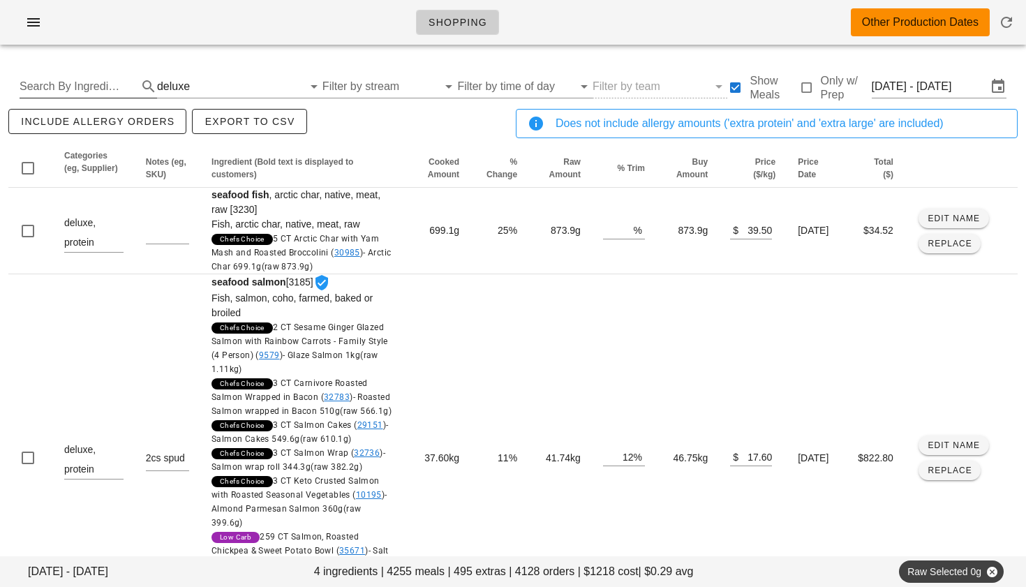
click at [74, 86] on input "Search By Ingredient" at bounding box center [77, 86] width 115 height 22
type input "cod"
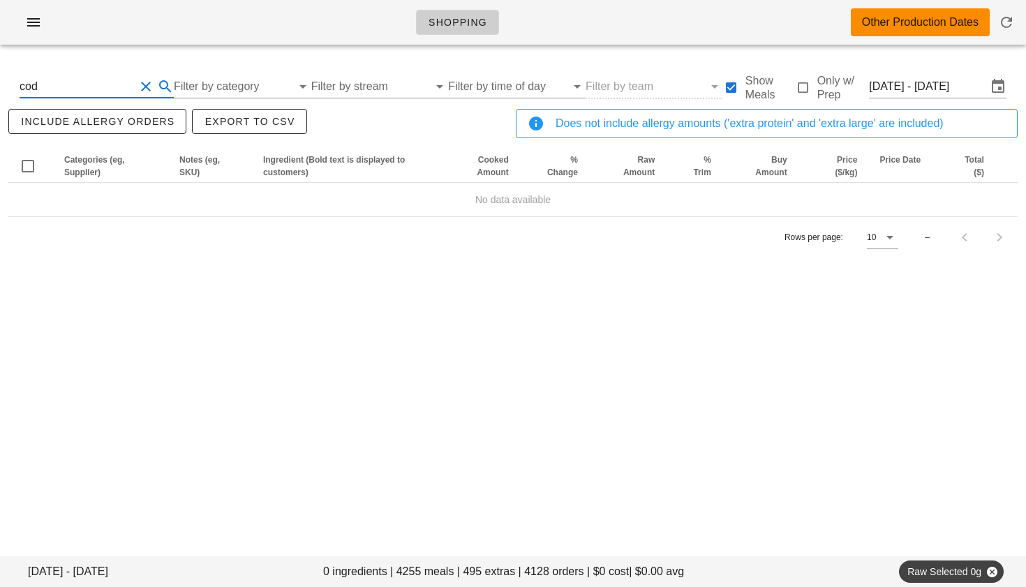
click at [149, 80] on button "Clear Search By Ingredient" at bounding box center [146, 86] width 17 height 17
click at [223, 85] on input "Filter by category" at bounding box center [221, 86] width 120 height 22
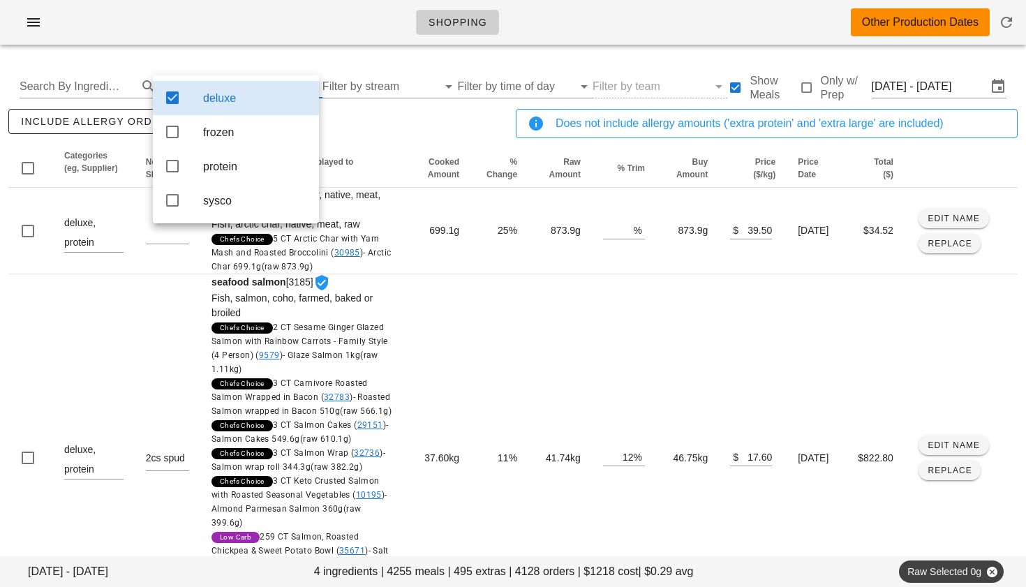
click at [174, 96] on icon at bounding box center [172, 97] width 17 height 17
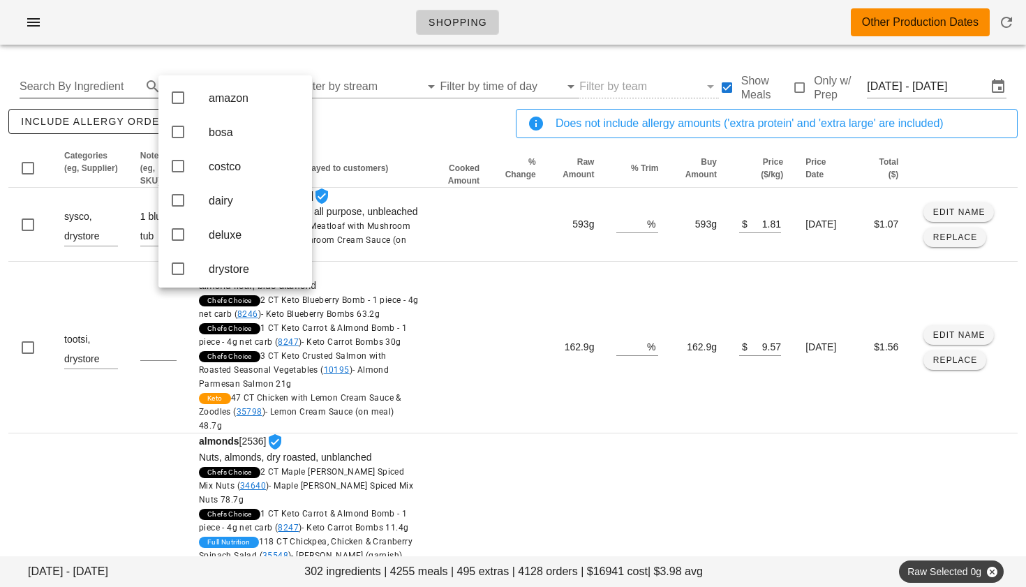
click at [95, 88] on input "Search By Ingredient" at bounding box center [79, 86] width 119 height 22
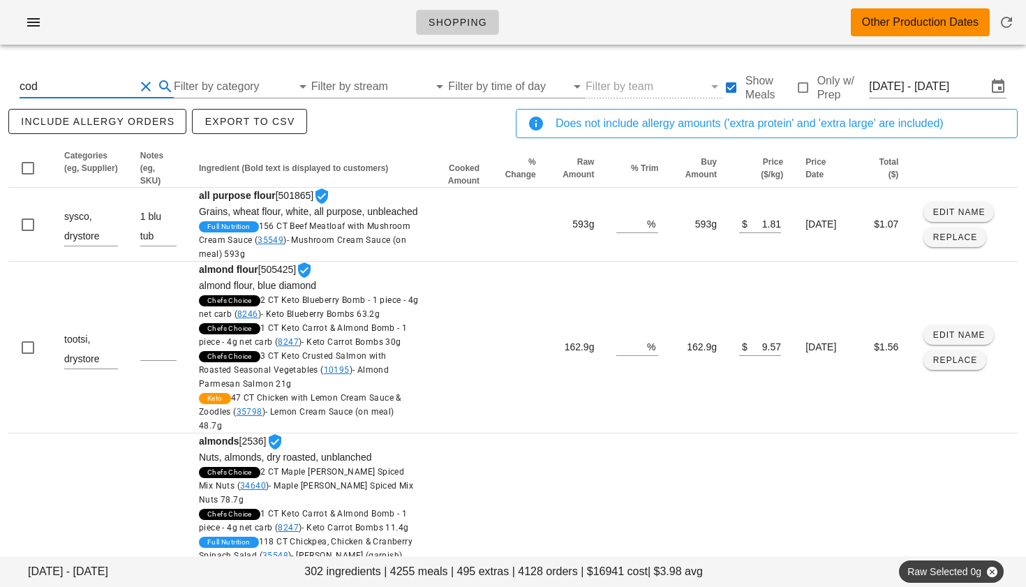
type input "cod"
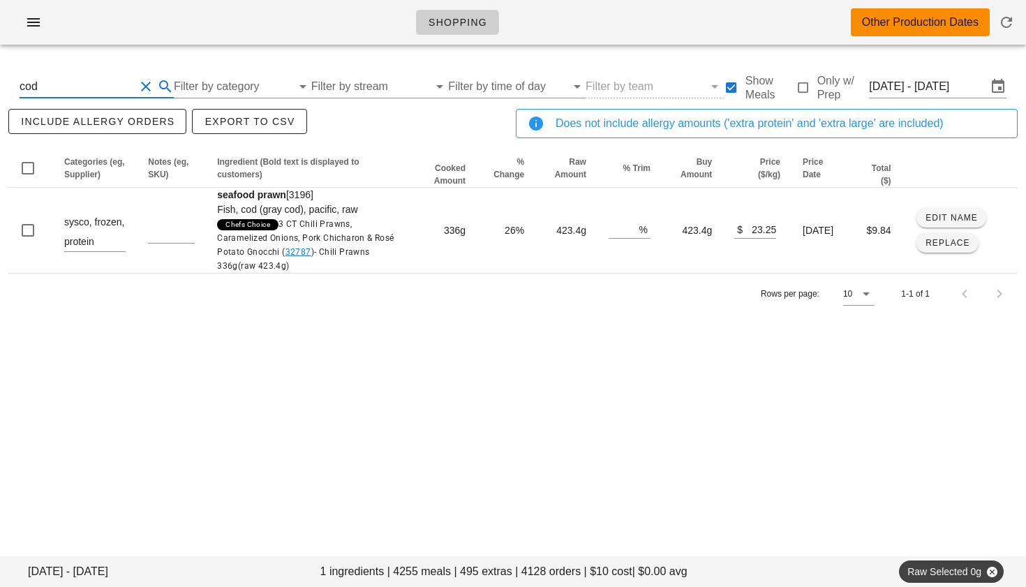
click at [144, 84] on button "Clear Search By Ingredient" at bounding box center [146, 86] width 17 height 17
